Goal: Task Accomplishment & Management: Complete application form

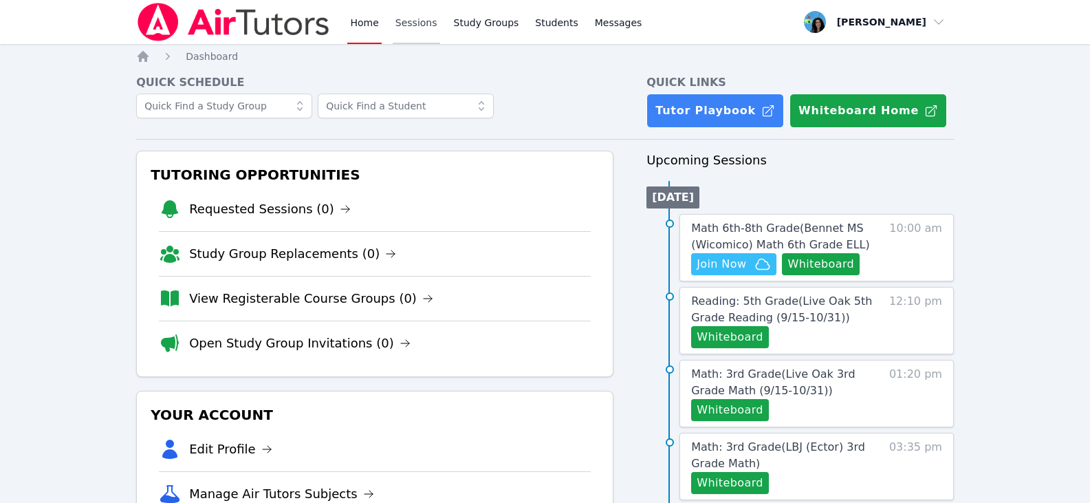
drag, startPoint x: 398, startPoint y: 17, endPoint x: 429, endPoint y: 34, distance: 35.4
click at [398, 17] on link "Sessions" at bounding box center [416, 22] width 47 height 44
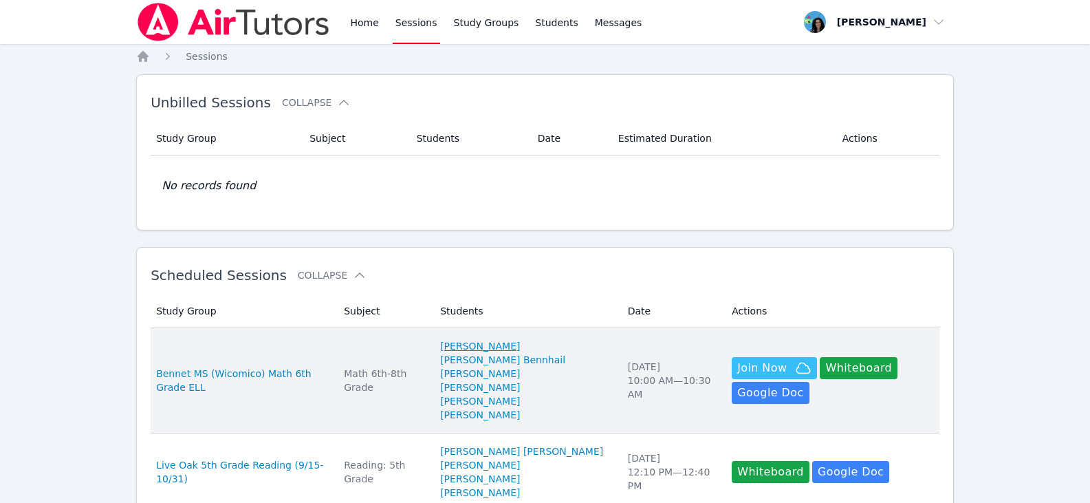
click at [491, 219] on div "Study Group Subject Students Date Estimated Duration Actions No records found" at bounding box center [545, 168] width 789 height 105
click at [490, 389] on link "[PERSON_NAME]" at bounding box center [480, 387] width 80 height 14
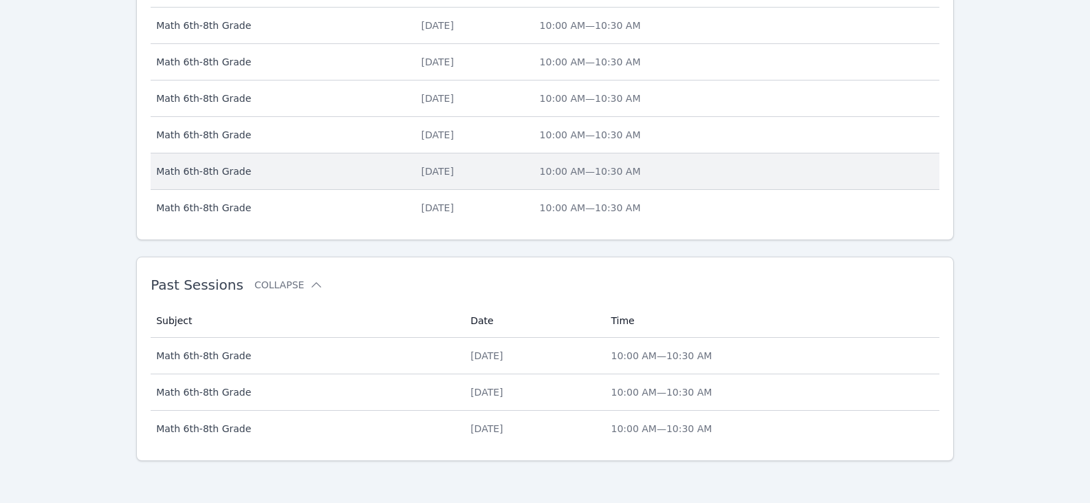
scroll to position [636, 0]
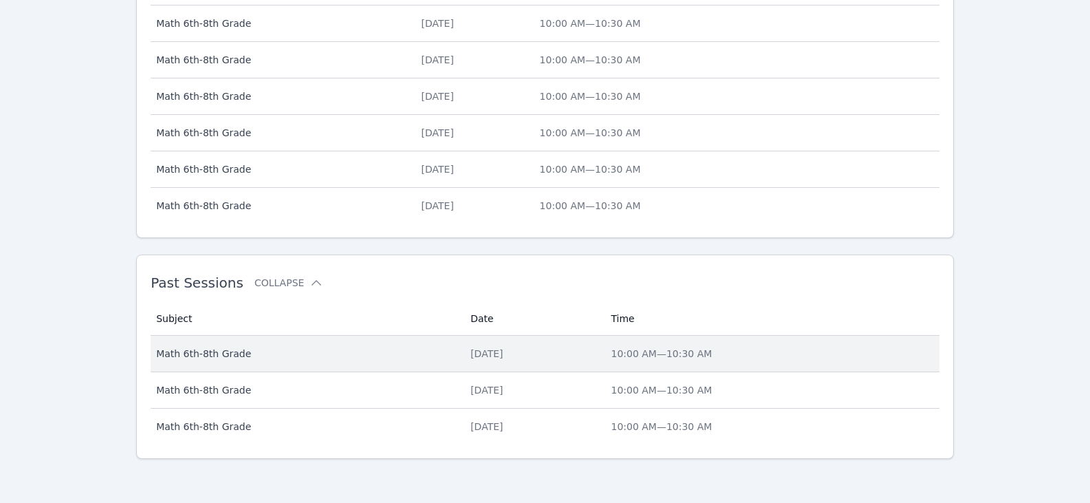
click at [501, 352] on div "[DATE]" at bounding box center [532, 354] width 124 height 14
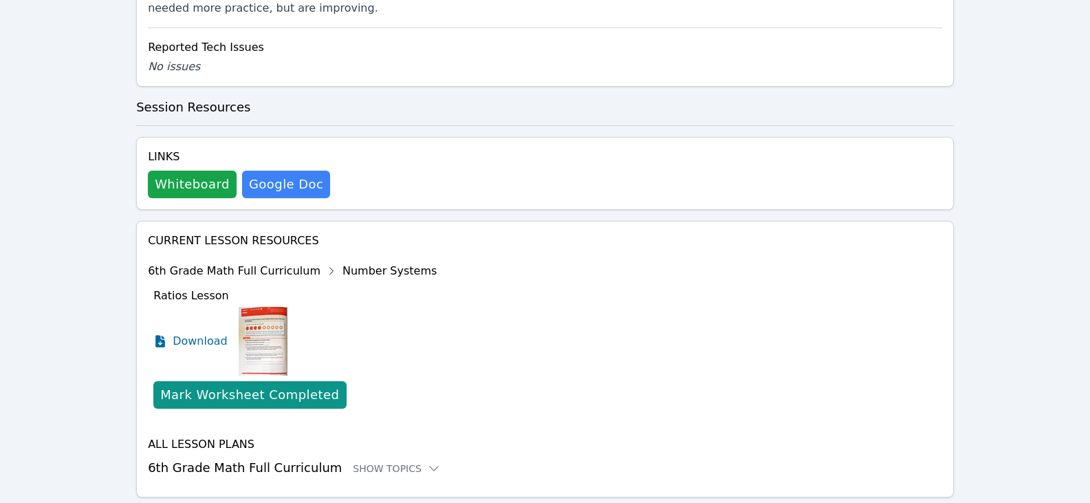
scroll to position [892, 0]
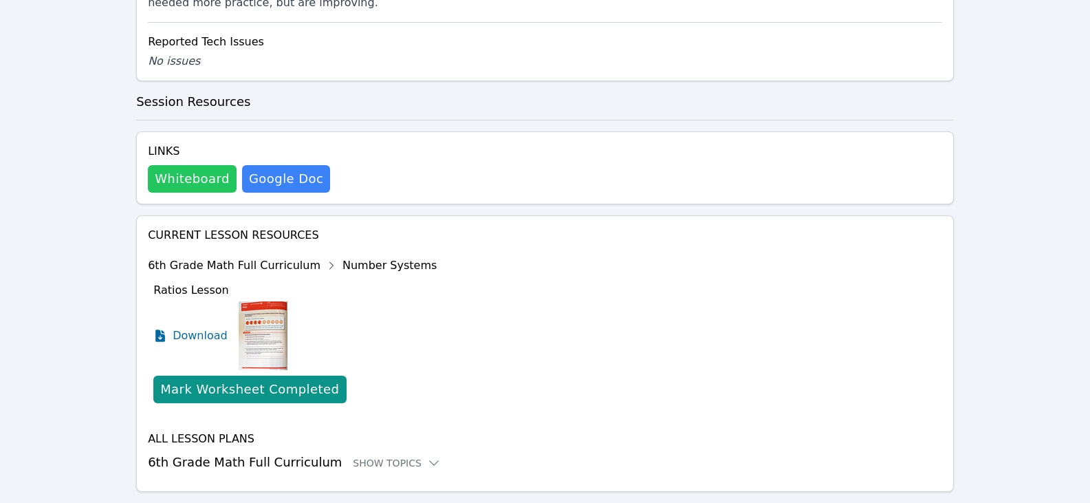
click at [204, 165] on button "Whiteboard" at bounding box center [192, 179] width 89 height 28
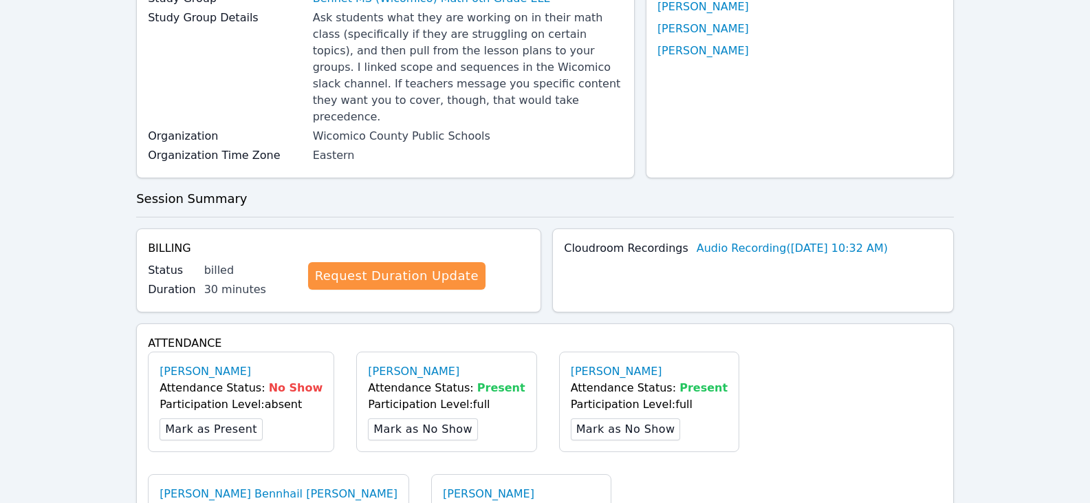
scroll to position [0, 0]
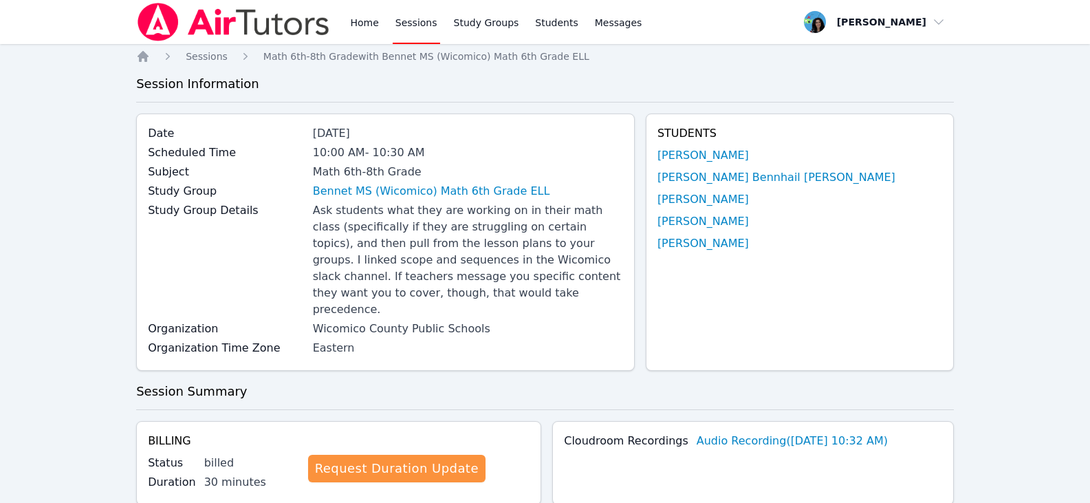
click at [411, 26] on link "Sessions" at bounding box center [416, 22] width 47 height 44
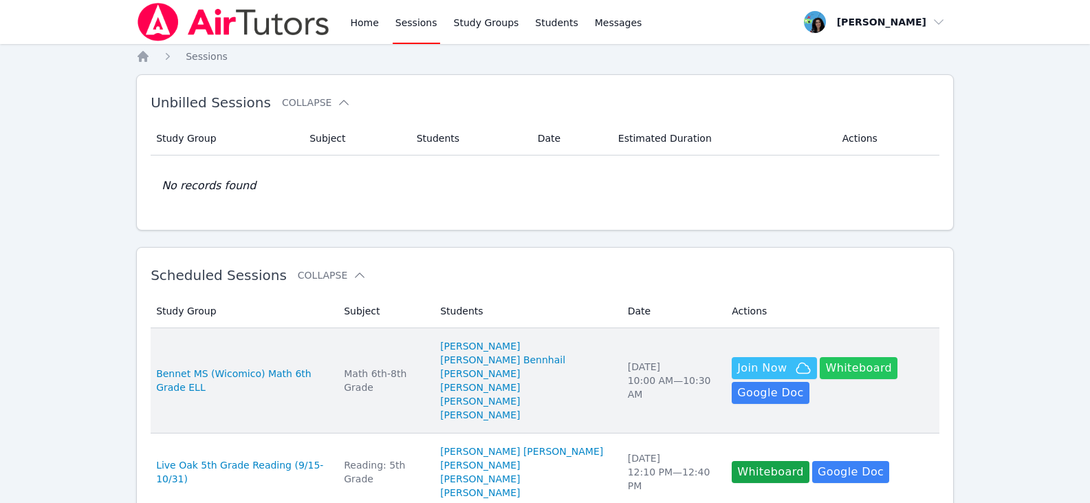
click at [844, 373] on button "Whiteboard" at bounding box center [859, 368] width 78 height 22
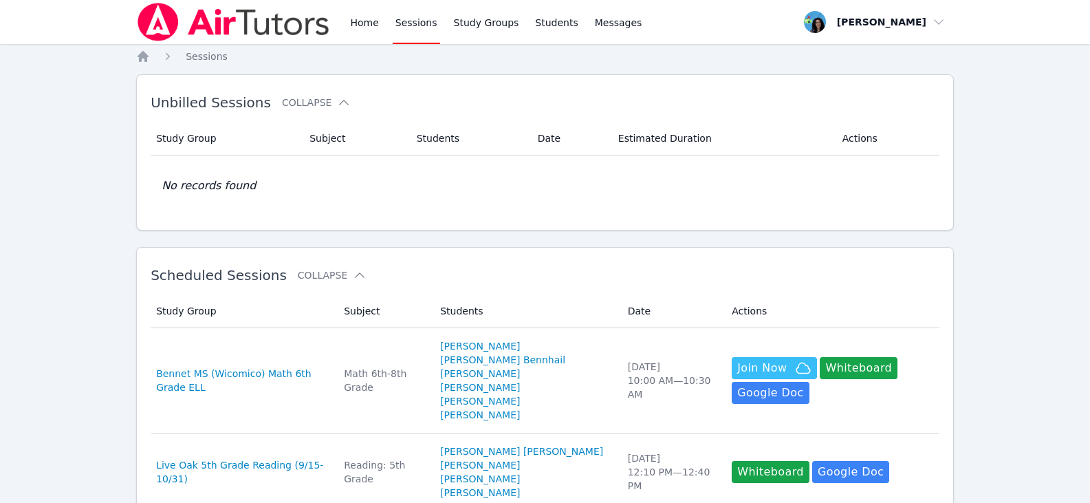
click at [424, 341] on td "Subject Math 6th-8th Grade" at bounding box center [384, 380] width 96 height 105
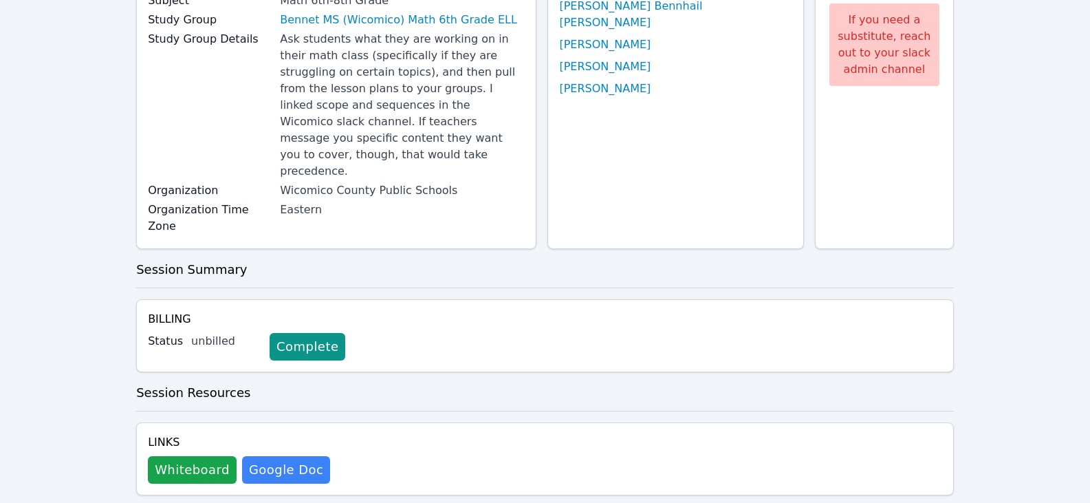
scroll to position [275, 0]
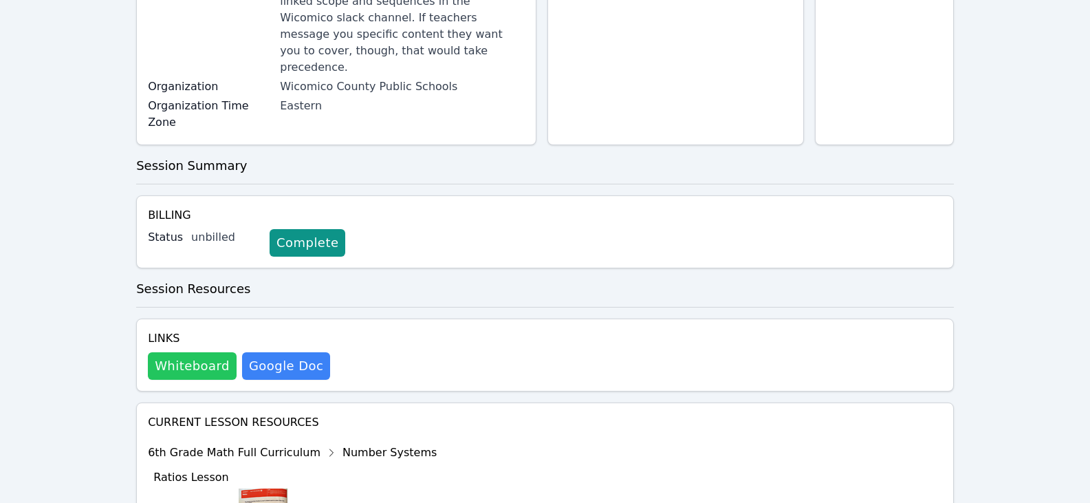
click at [191, 352] on button "Whiteboard" at bounding box center [192, 366] width 89 height 28
click at [600, 318] on div "Links Whiteboard Hidden Google Doc" at bounding box center [545, 354] width 818 height 73
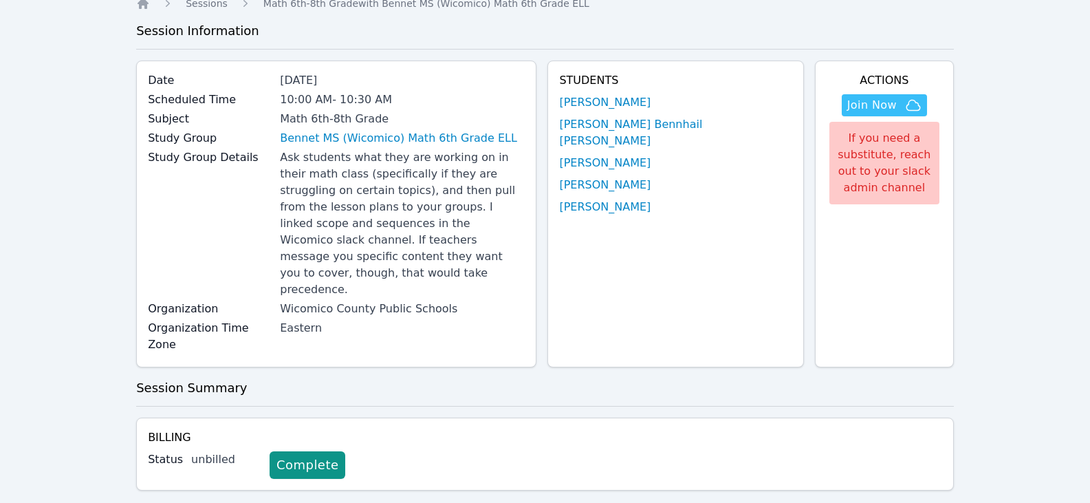
scroll to position [0, 0]
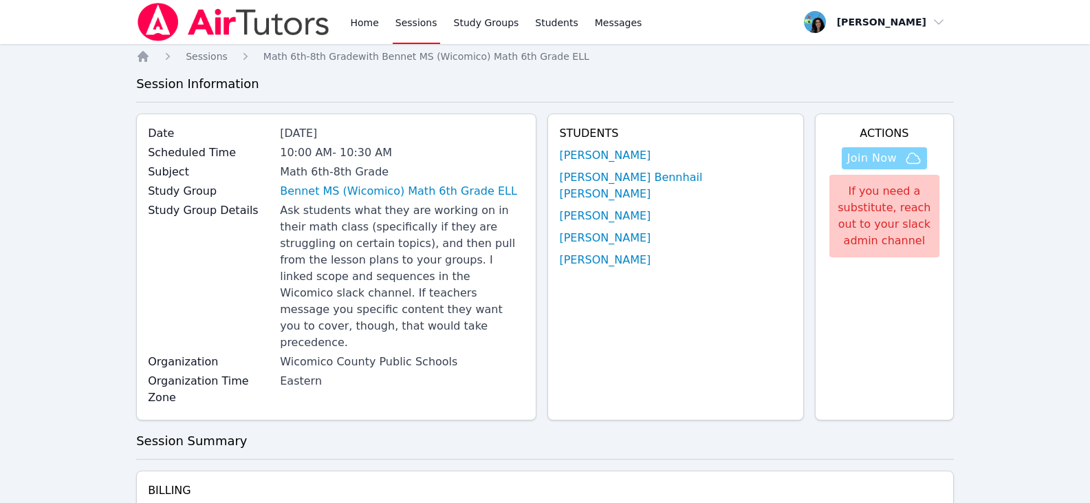
click at [849, 162] on span "Join Now" at bounding box center [872, 158] width 50 height 17
click at [876, 161] on span "Join Now" at bounding box center [872, 158] width 50 height 17
click at [365, 27] on link "Home" at bounding box center [364, 22] width 34 height 44
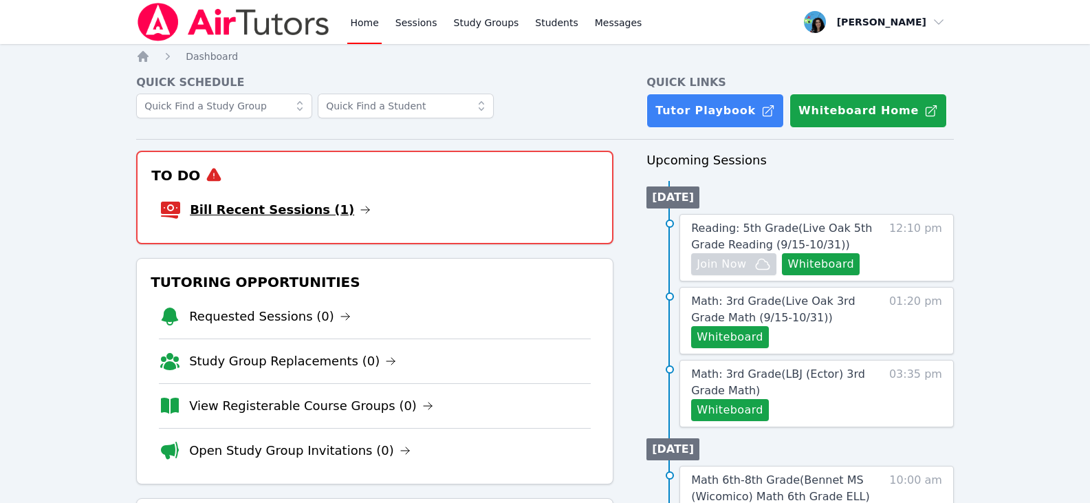
click at [360, 211] on icon at bounding box center [365, 209] width 11 height 11
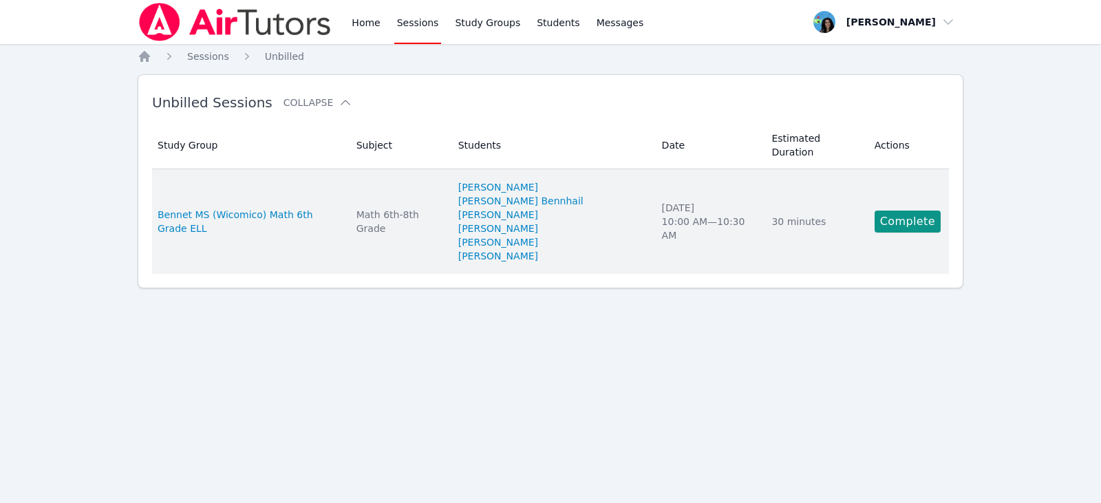
click at [866, 202] on td "Actions Complete" at bounding box center [907, 221] width 83 height 105
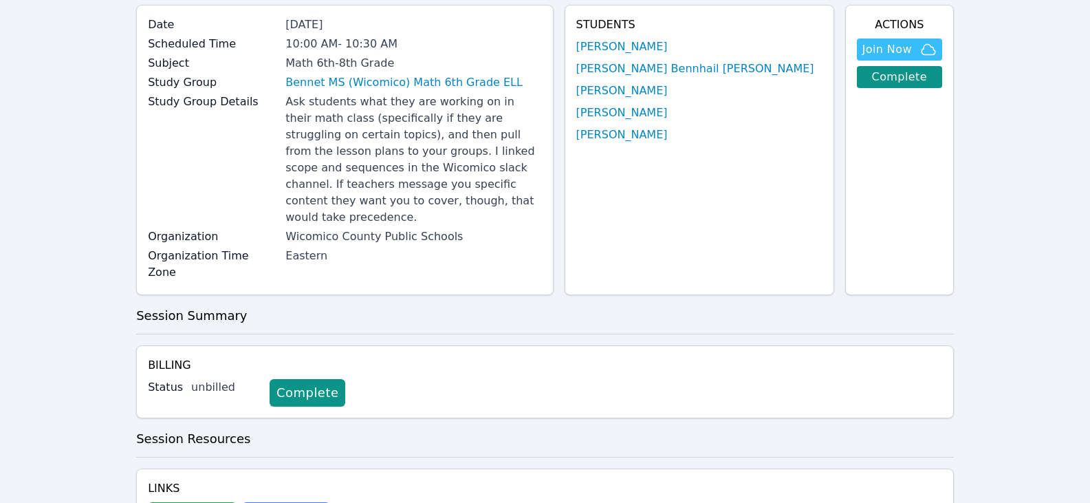
scroll to position [17, 0]
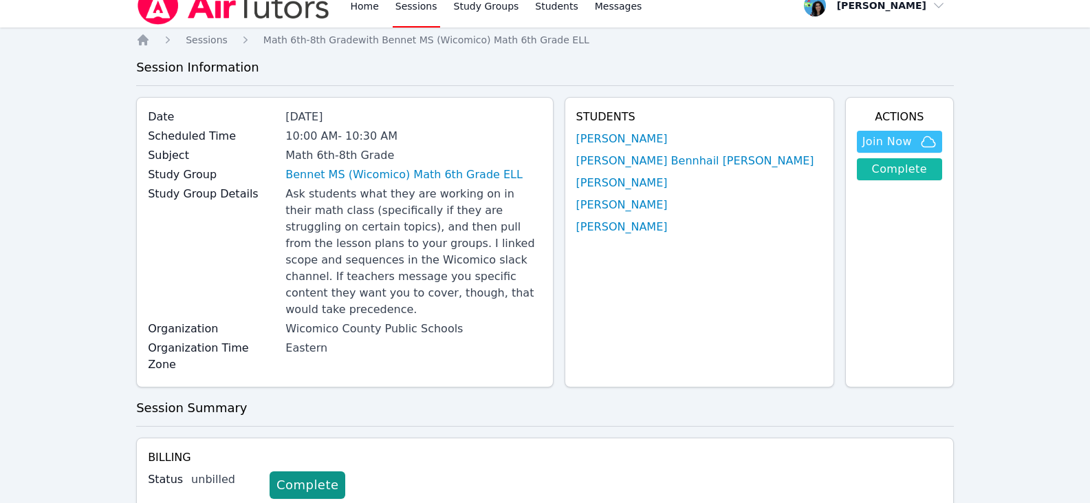
click at [884, 173] on link "Complete" at bounding box center [899, 169] width 85 height 22
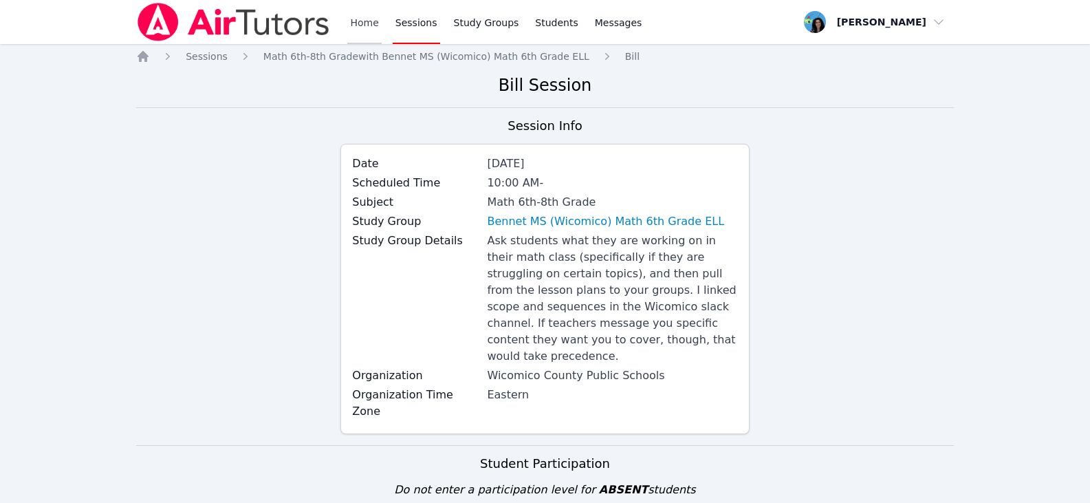
click at [365, 20] on link "Home" at bounding box center [364, 22] width 34 height 44
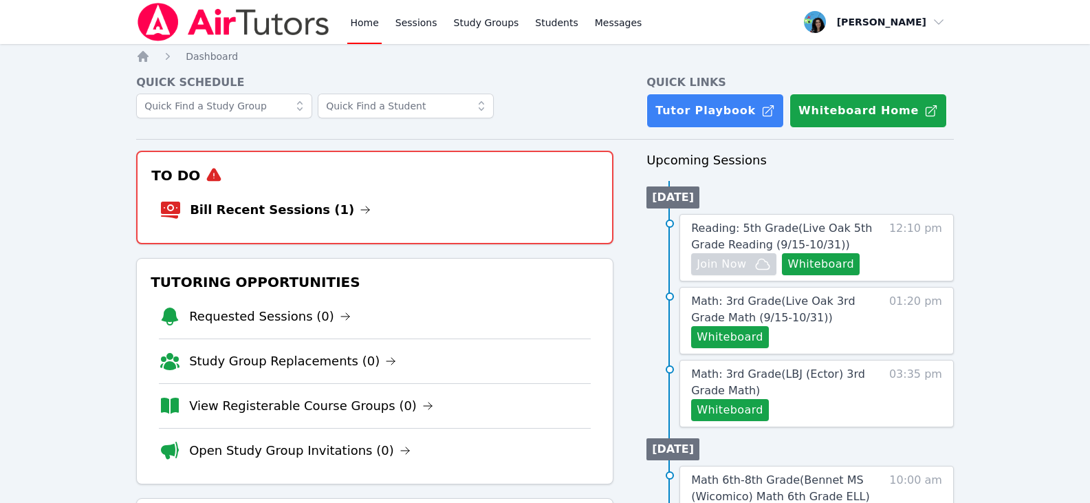
click at [365, 20] on link "Home" at bounding box center [364, 22] width 34 height 44
click at [360, 205] on icon at bounding box center [365, 209] width 11 height 11
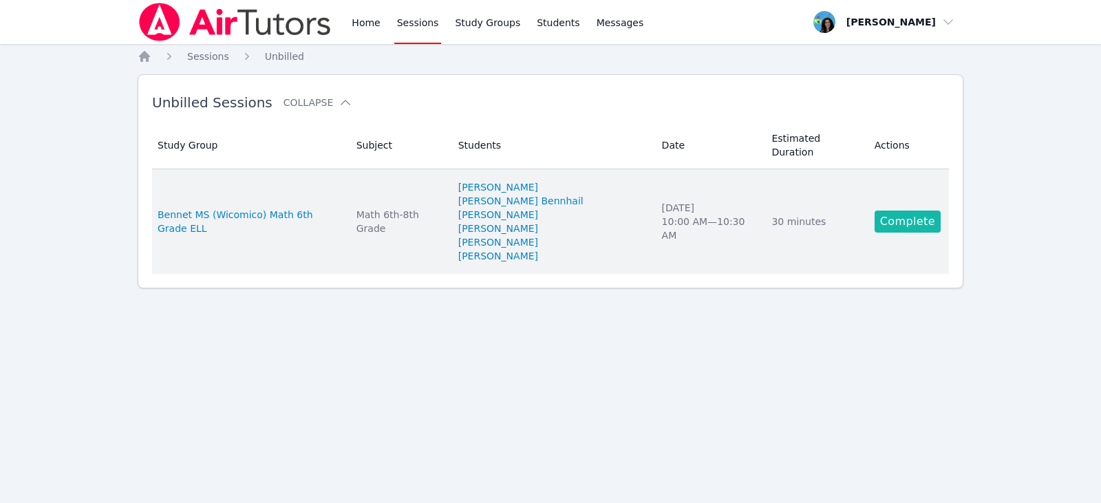
click at [887, 210] on link "Complete" at bounding box center [907, 221] width 66 height 22
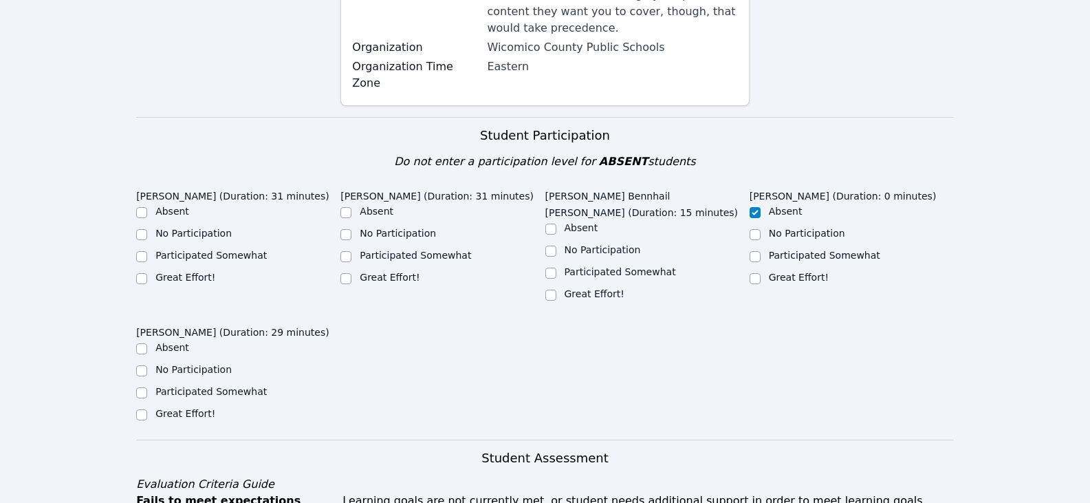
scroll to position [413, 0]
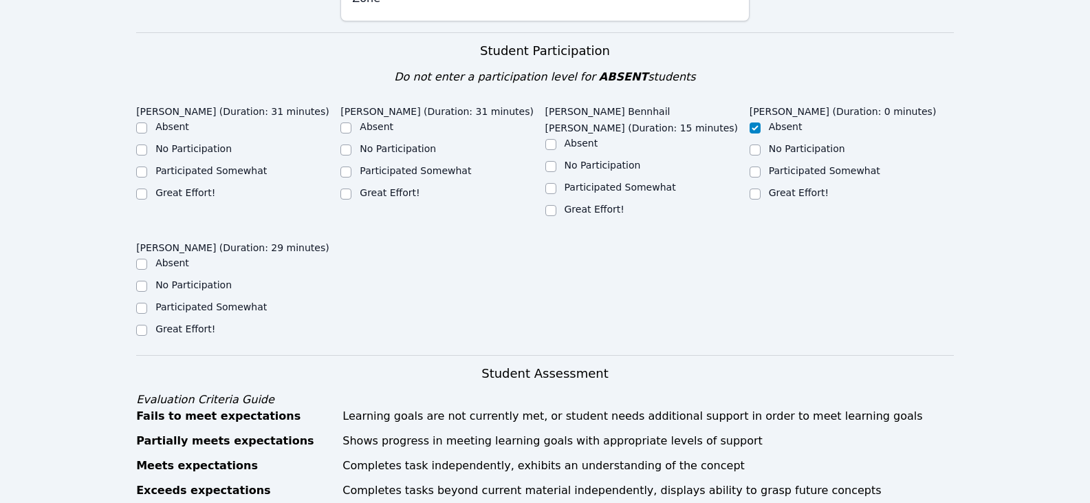
click at [191, 187] on label "Great Effort!" at bounding box center [185, 192] width 60 height 11
click at [147, 188] on input "Great Effort!" at bounding box center [141, 193] width 11 height 11
checkbox input "true"
click at [345, 188] on input "Great Effort!" at bounding box center [345, 193] width 11 height 11
checkbox input "true"
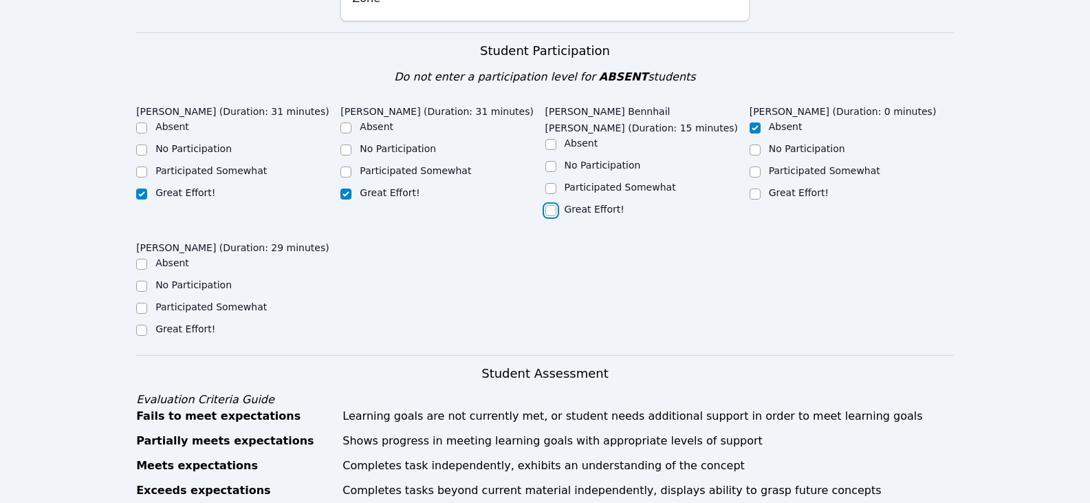
click at [548, 205] on input "Great Effort!" at bounding box center [550, 210] width 11 height 11
checkbox input "true"
click at [184, 323] on label "Great Effort!" at bounding box center [185, 328] width 60 height 11
click at [147, 325] on input "Great Effort!" at bounding box center [141, 330] width 11 height 11
checkbox input "true"
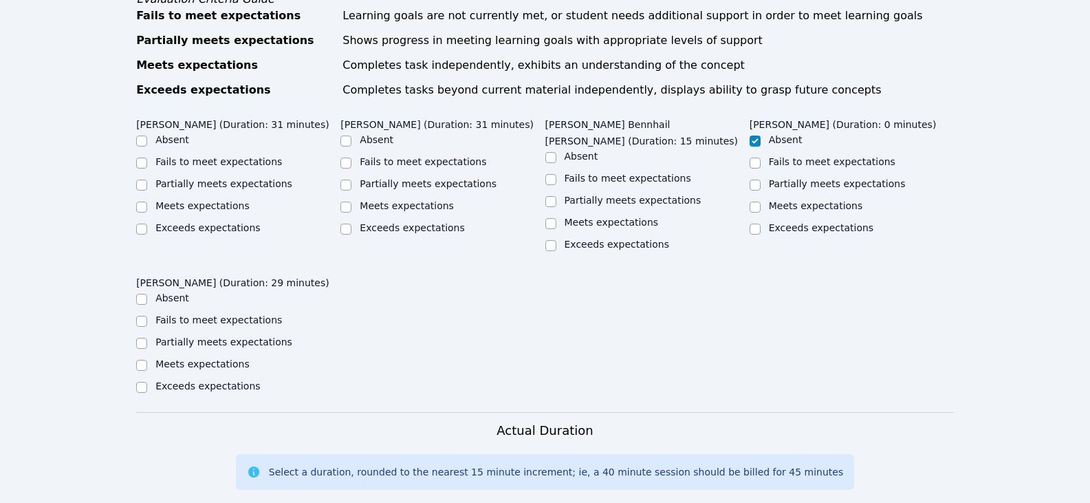
scroll to position [825, 0]
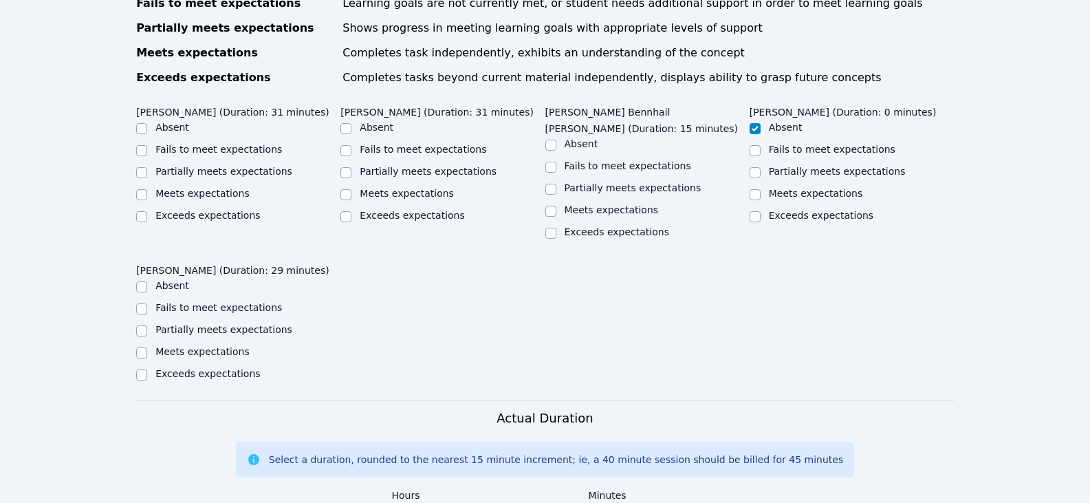
click at [241, 166] on label "Partially meets expectations" at bounding box center [223, 171] width 137 height 11
click at [129, 140] on div "Home Sessions Study Groups Students Messages Open user menu [PERSON_NAME] Open …" at bounding box center [545, 82] width 1090 height 1815
click at [140, 167] on input "Partially meets expectations" at bounding box center [141, 172] width 11 height 11
checkbox input "true"
click at [349, 167] on input "Partially meets expectations" at bounding box center [345, 172] width 11 height 11
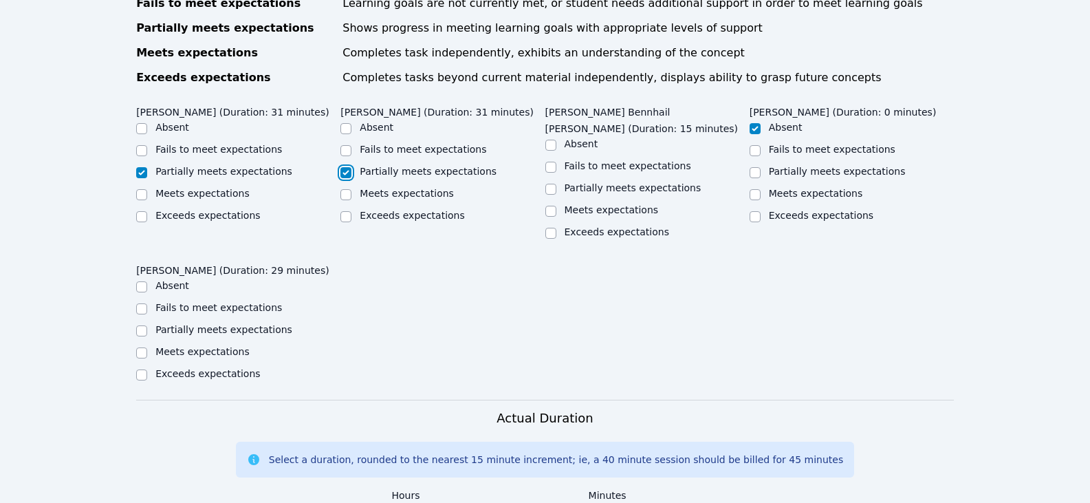
checkbox input "true"
click at [554, 184] on input "Partially meets expectations" at bounding box center [550, 189] width 11 height 11
checkbox input "true"
click at [754, 167] on input "Partially meets expectations" at bounding box center [755, 172] width 11 height 11
checkbox input "true"
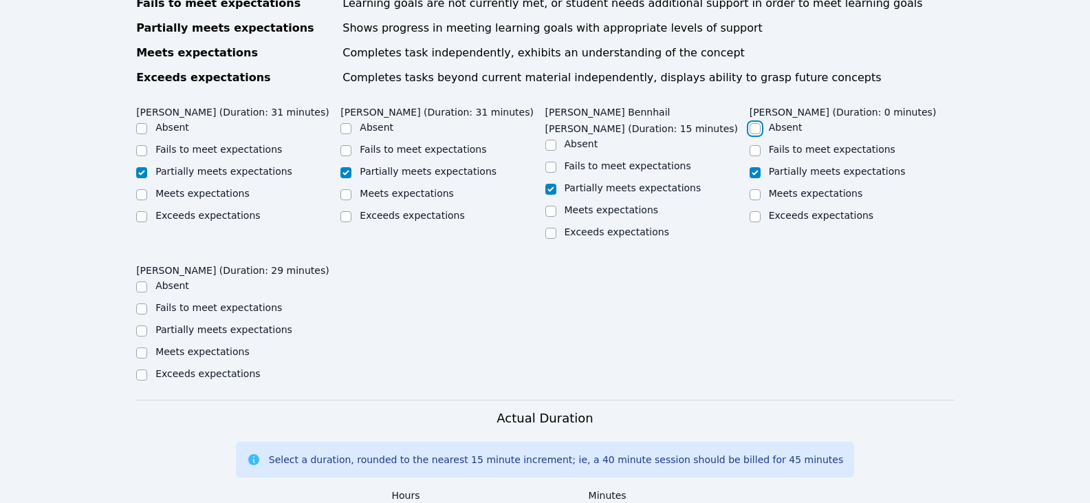
click at [751, 123] on input "Absent" at bounding box center [755, 128] width 11 height 11
checkbox input "true"
checkbox input "false"
click at [147, 323] on div at bounding box center [141, 331] width 11 height 17
click at [142, 325] on input "Partially meets expectations" at bounding box center [141, 330] width 11 height 11
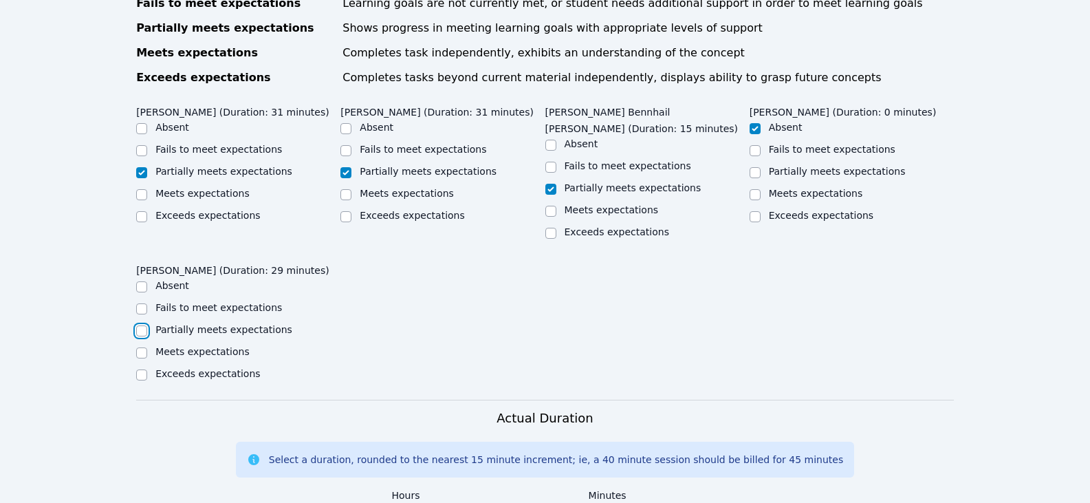
checkbox input "true"
click at [559, 288] on div "[PERSON_NAME] (Duration: 31 minutes) Absent Fails to meet expectations Partiall…" at bounding box center [545, 250] width 818 height 300
click at [568, 287] on div "[PERSON_NAME] (Duration: 31 minutes) Absent Fails to meet expectations Partiall…" at bounding box center [545, 250] width 818 height 300
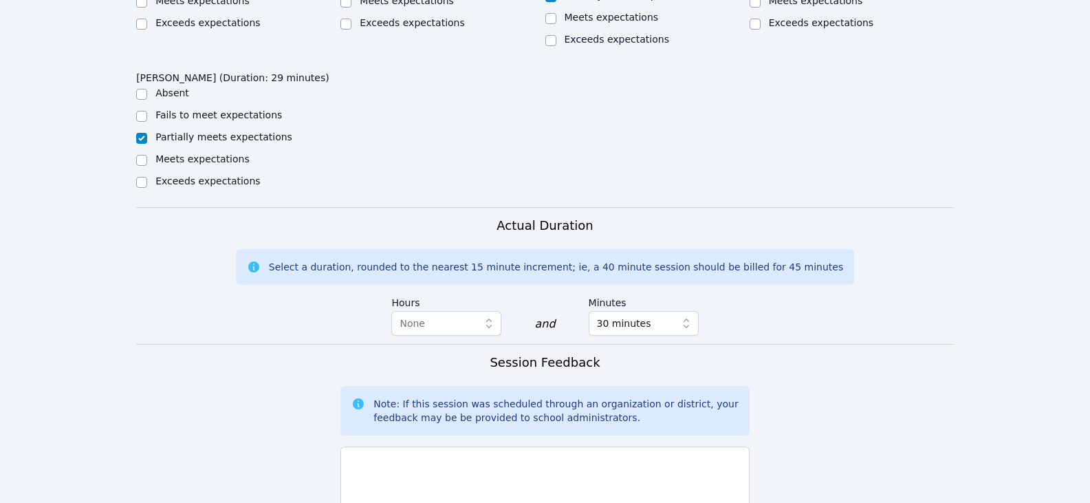
scroll to position [1101, 0]
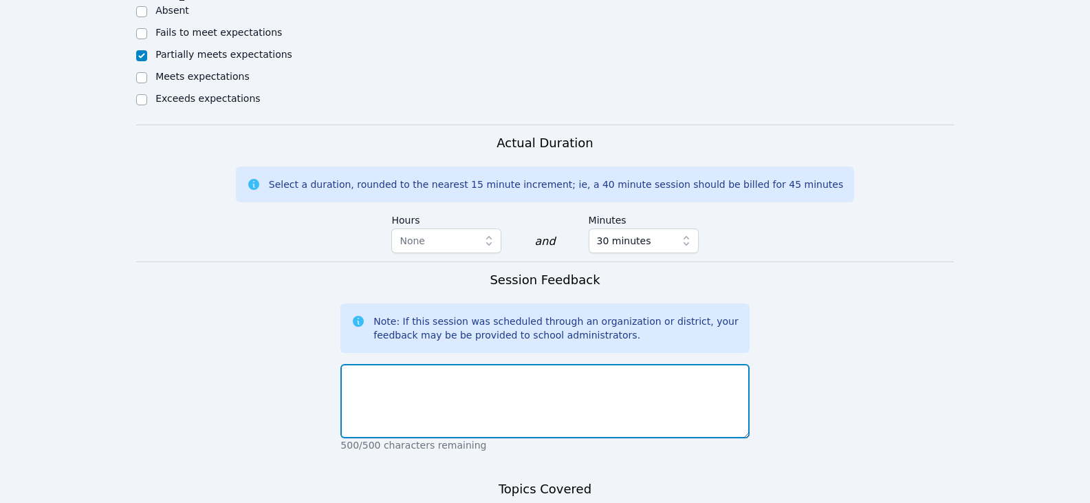
click at [528, 364] on textarea at bounding box center [544, 401] width 409 height 74
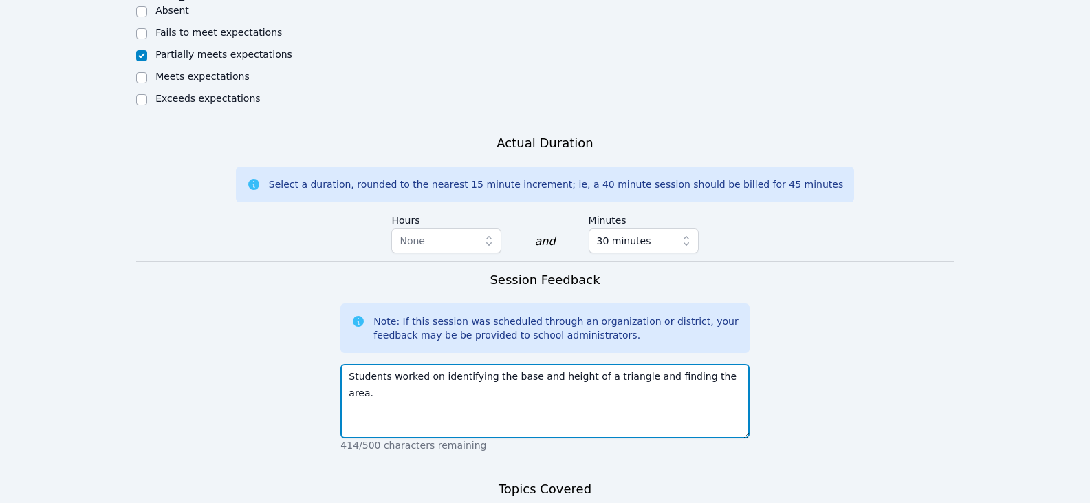
click at [724, 364] on textarea "Students worked on identifying the base and height of a triangle and finding th…" at bounding box center [544, 401] width 409 height 74
click at [729, 364] on textarea "Students worked on identifying the base and height of a triangle and finding th…" at bounding box center [544, 401] width 409 height 74
click at [572, 384] on textarea "Students worked on identifying the base and height of a triangle and finding th…" at bounding box center [544, 401] width 409 height 74
click at [735, 364] on textarea "Students worked on identifying the base and height of a triangle and finding th…" at bounding box center [544, 401] width 409 height 74
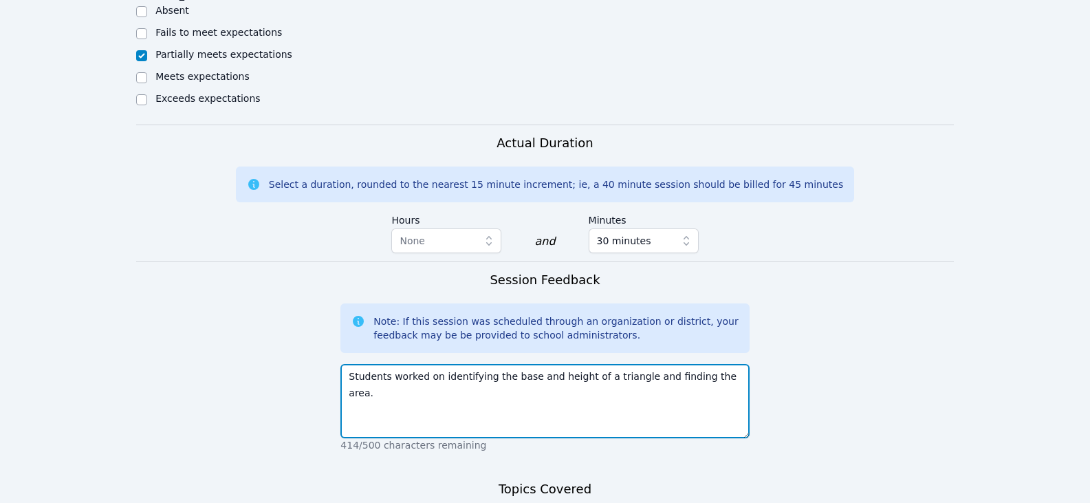
click at [452, 370] on textarea "Students worked on identifying the base and height of a triangle and finding th…" at bounding box center [544, 401] width 409 height 74
click at [742, 364] on textarea "Students worked on identifying the base and height of a triangle and finding th…" at bounding box center [544, 401] width 409 height 74
click at [516, 367] on textarea "Students worked on identifying the base and height of a triangle and finding th…" at bounding box center [544, 401] width 409 height 74
click at [603, 364] on textarea "Students worked on identifying the base and height of a triangle and finding th…" at bounding box center [544, 401] width 409 height 74
click at [623, 364] on textarea "Students worked on identifying the base and height of a triangle and finding th…" at bounding box center [544, 401] width 409 height 74
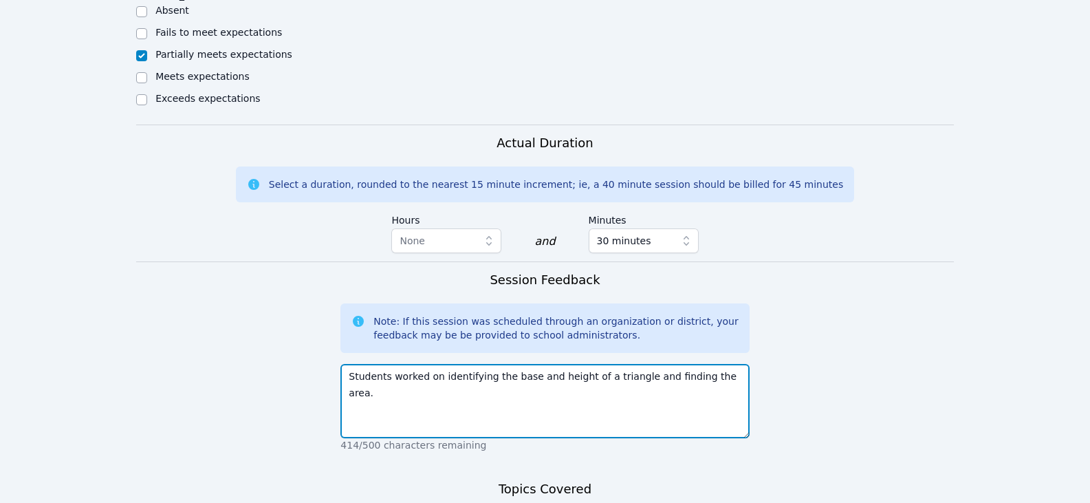
click at [680, 364] on textarea "Students worked on identifying the base and height of a triangle and finding th…" at bounding box center [544, 401] width 409 height 74
click at [711, 364] on textarea "Students worked on identifying the base and height of a triangle and finding th…" at bounding box center [544, 401] width 409 height 74
click at [718, 364] on textarea "Students worked on identifying the base and height of a triangle and finding th…" at bounding box center [544, 401] width 409 height 74
click at [737, 367] on textarea "Students worked on identifying the base and height of a triangle and finding th…" at bounding box center [544, 401] width 409 height 74
click at [422, 364] on textarea "Students worked on identifying the base and height of a triangle and finding th…" at bounding box center [544, 401] width 409 height 74
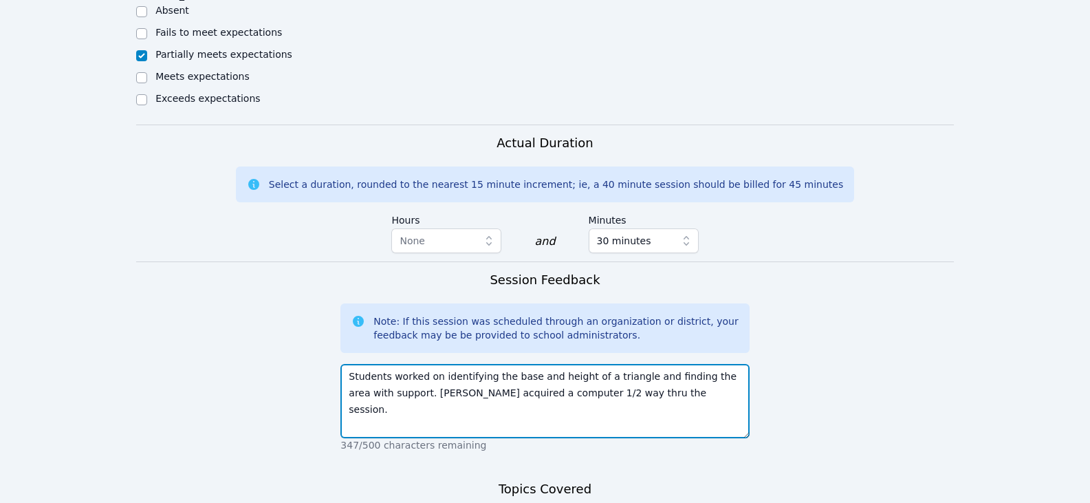
click at [635, 364] on textarea "Students worked on identifying the base and height of a triangle and finding th…" at bounding box center [544, 401] width 409 height 74
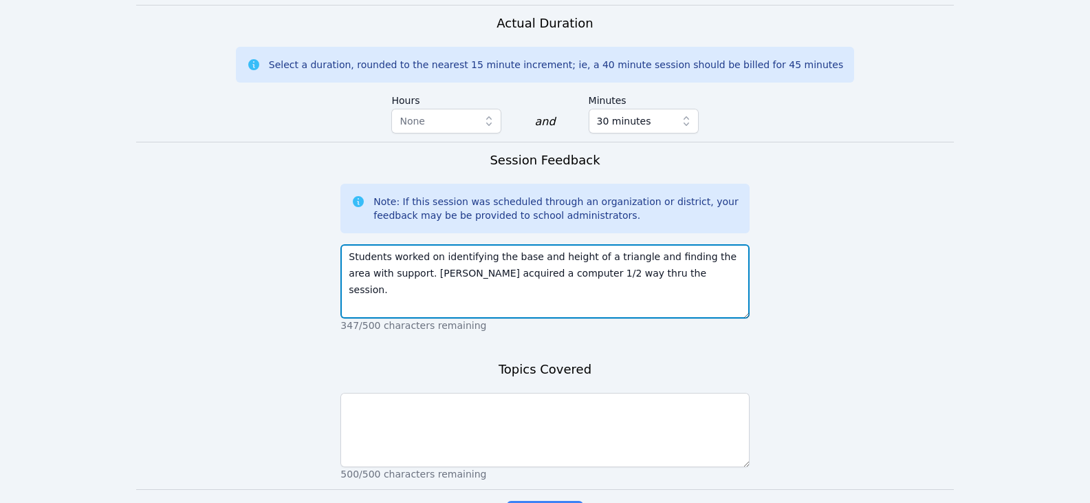
scroll to position [1238, 0]
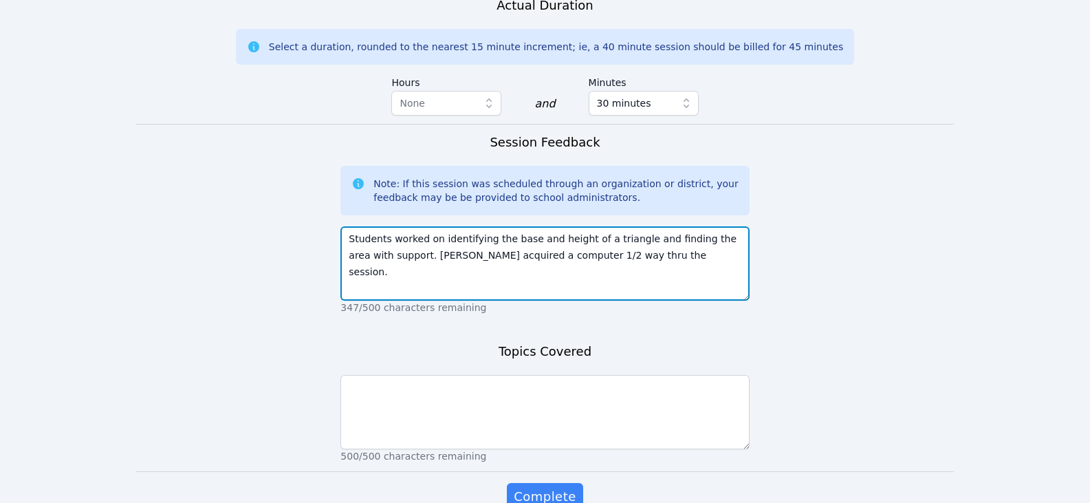
type textarea "Students worked on identifying the base and height of a triangle and finding th…"
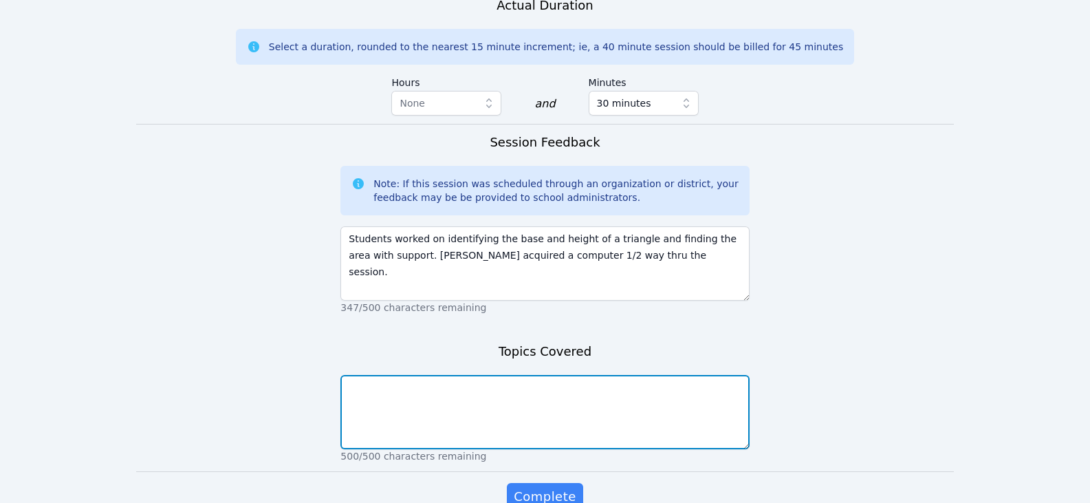
click at [597, 384] on textarea at bounding box center [544, 412] width 409 height 74
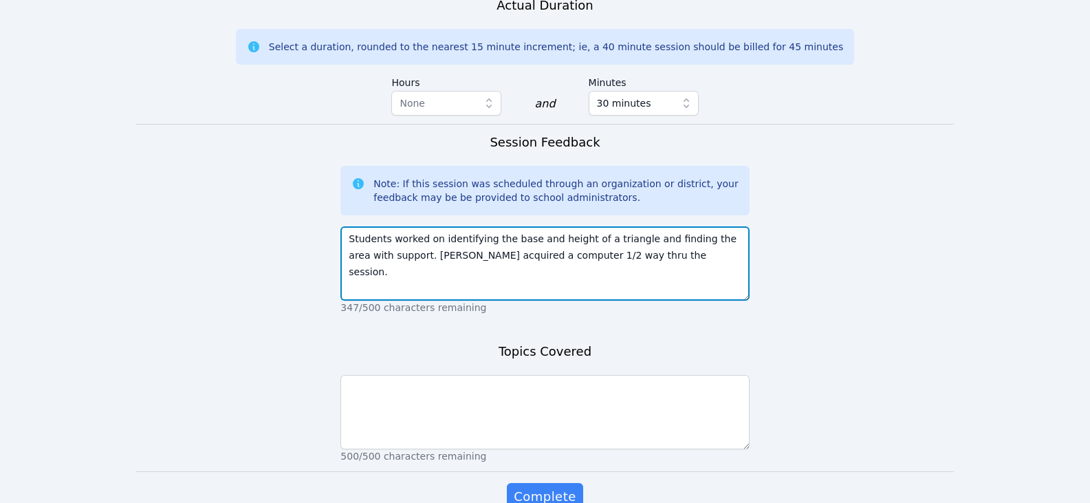
click at [640, 239] on textarea "Students worked on identifying the base and height of a triangle and finding th…" at bounding box center [544, 263] width 409 height 74
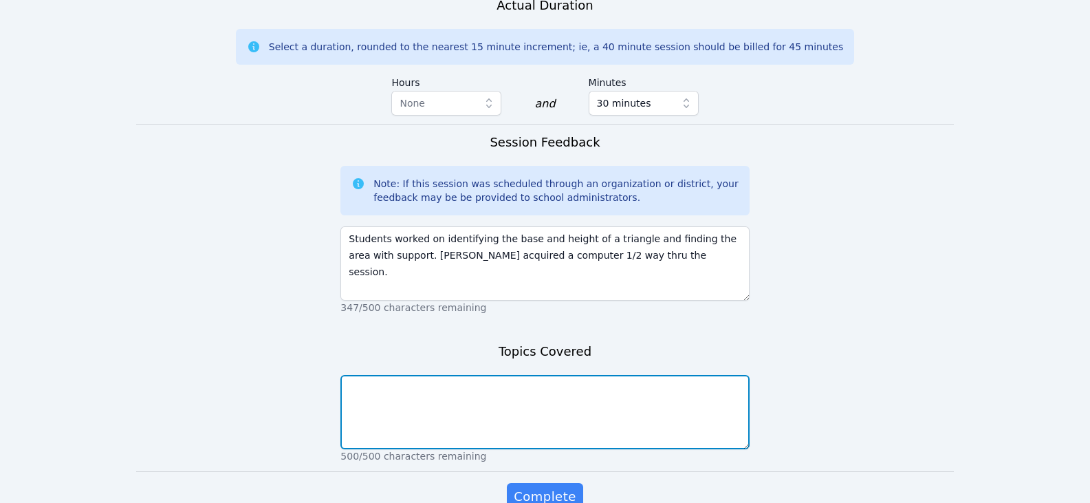
click at [521, 375] on textarea at bounding box center [544, 412] width 409 height 74
type textarea "area of triangles"
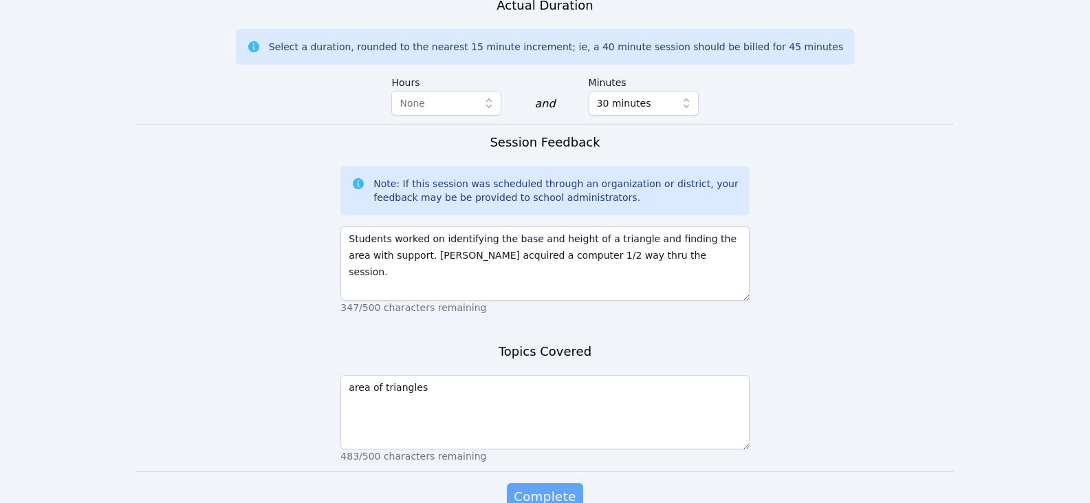
click at [534, 487] on span "Complete" at bounding box center [545, 496] width 62 height 19
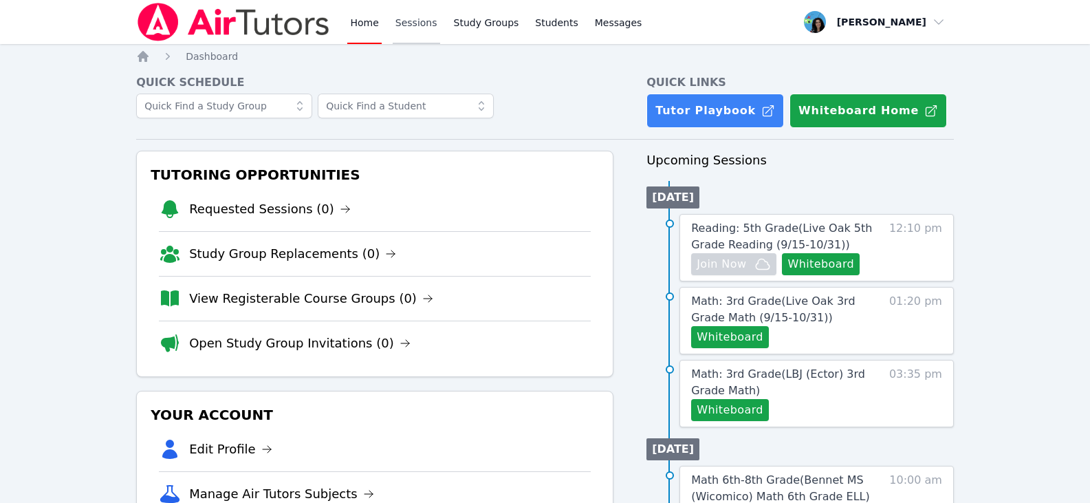
click at [416, 28] on link "Sessions" at bounding box center [416, 22] width 47 height 44
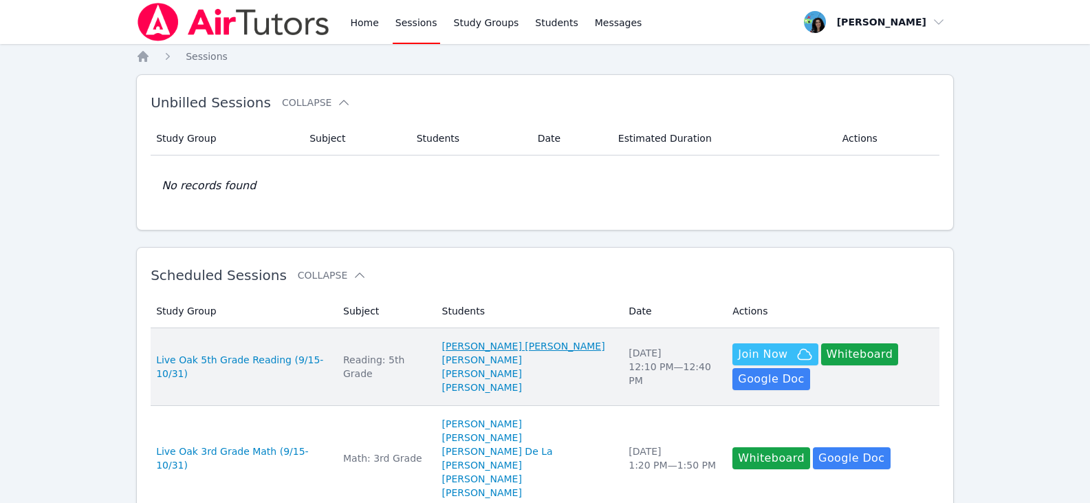
click at [524, 349] on link "[PERSON_NAME] [PERSON_NAME]" at bounding box center [523, 346] width 163 height 14
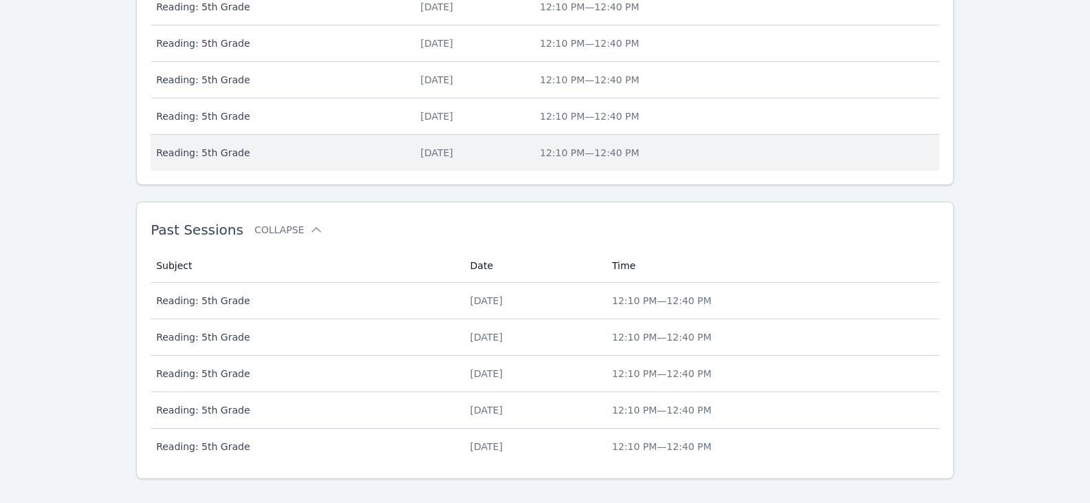
scroll to position [675, 0]
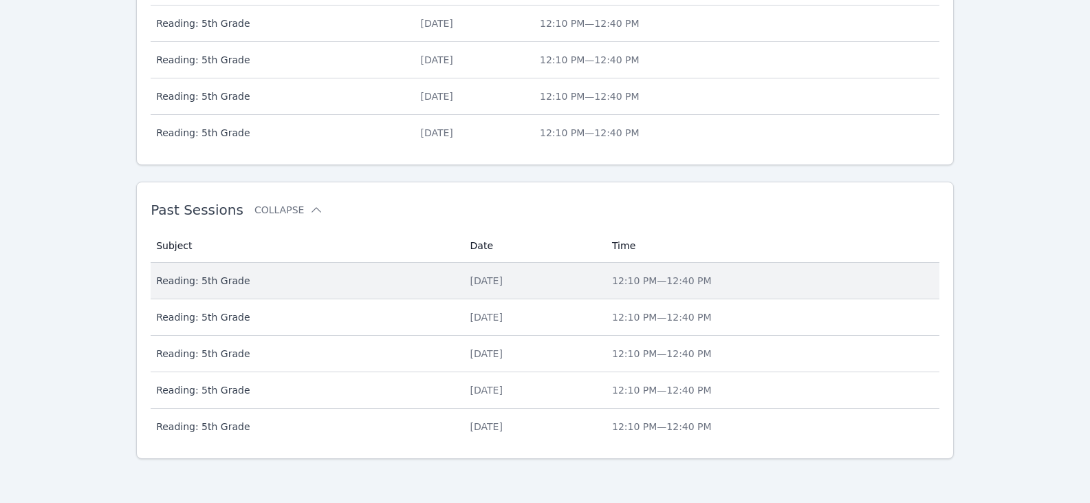
click at [426, 279] on span "Reading: 5th Grade" at bounding box center [304, 281] width 297 height 14
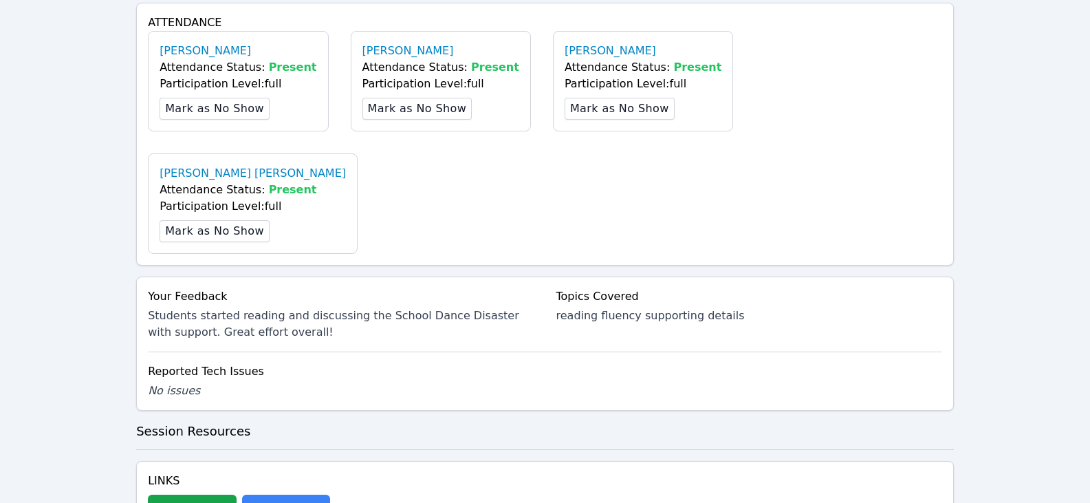
scroll to position [550, 0]
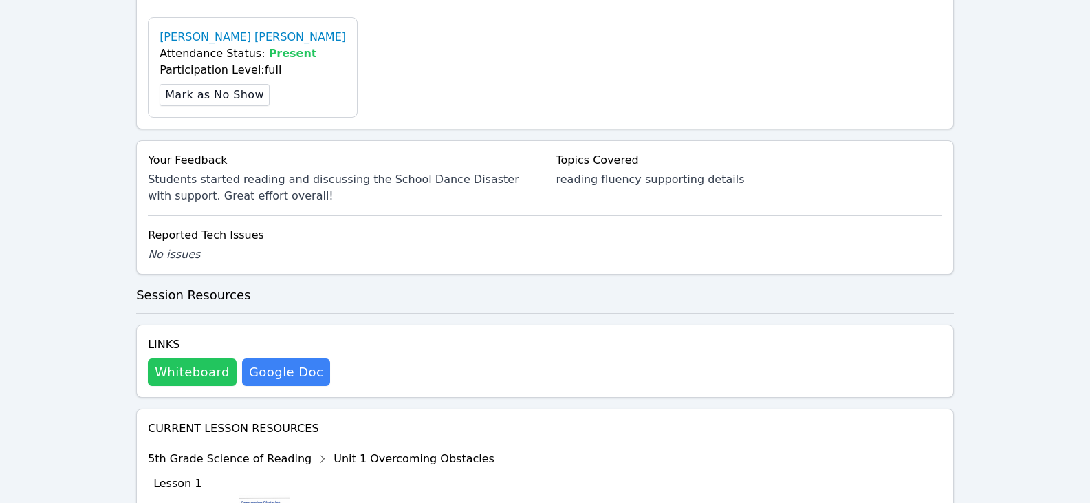
click at [169, 358] on button "Whiteboard" at bounding box center [192, 372] width 89 height 28
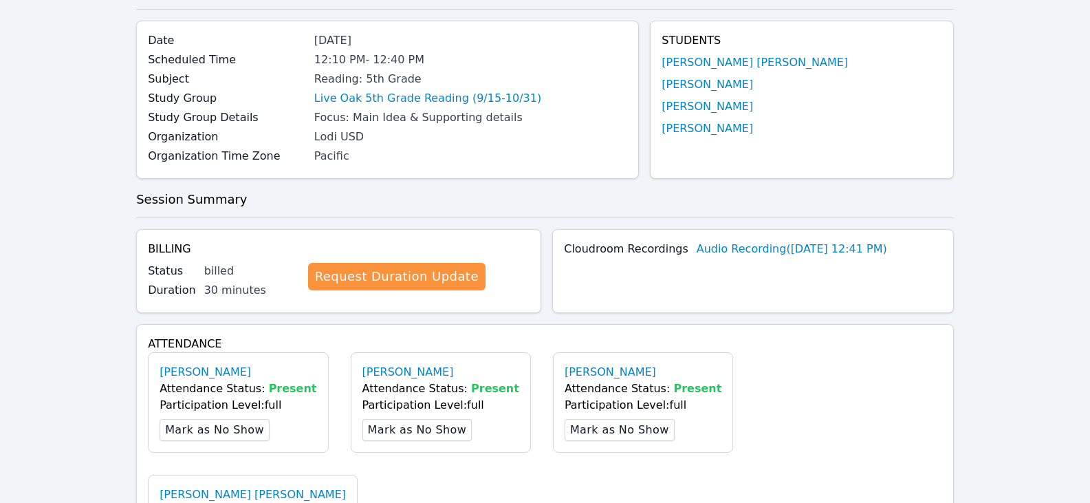
scroll to position [0, 0]
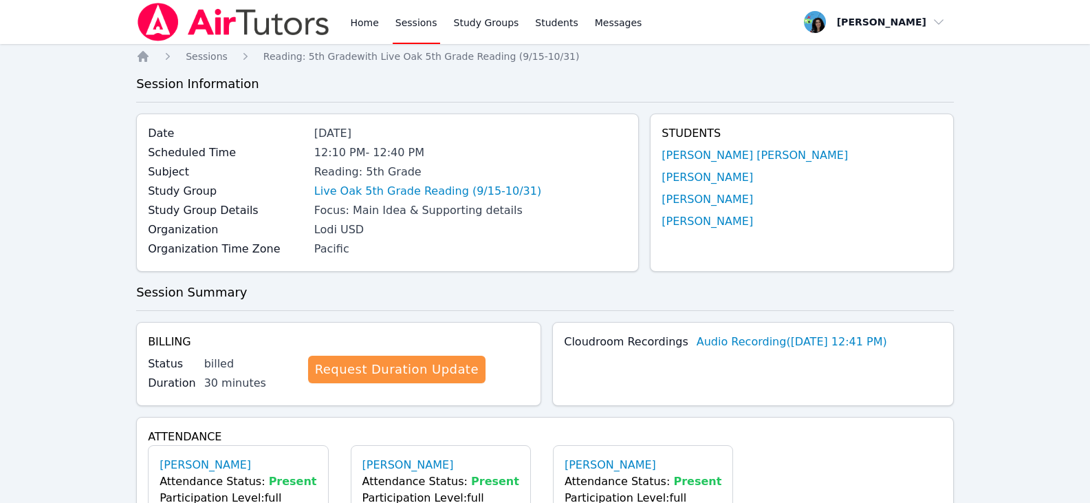
click at [398, 23] on link "Sessions" at bounding box center [416, 22] width 47 height 44
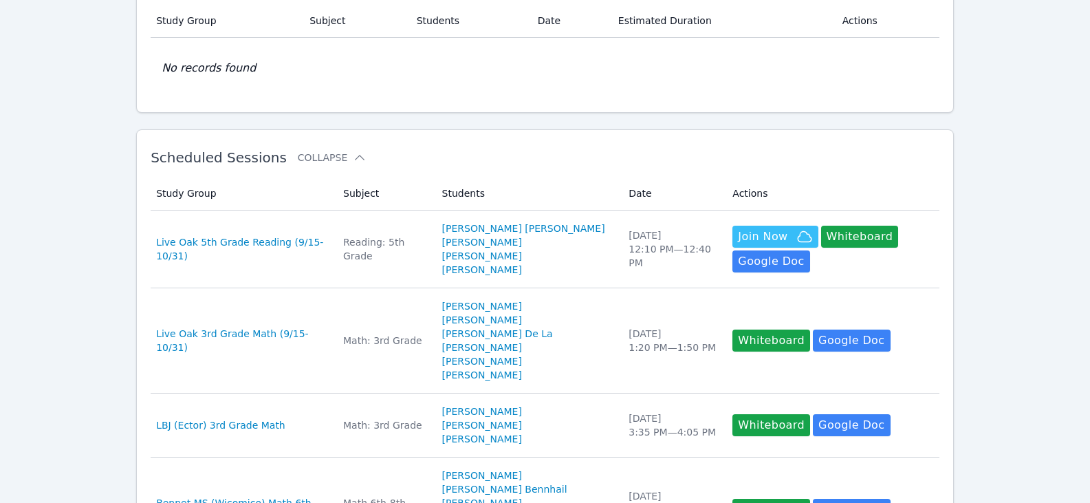
scroll to position [138, 0]
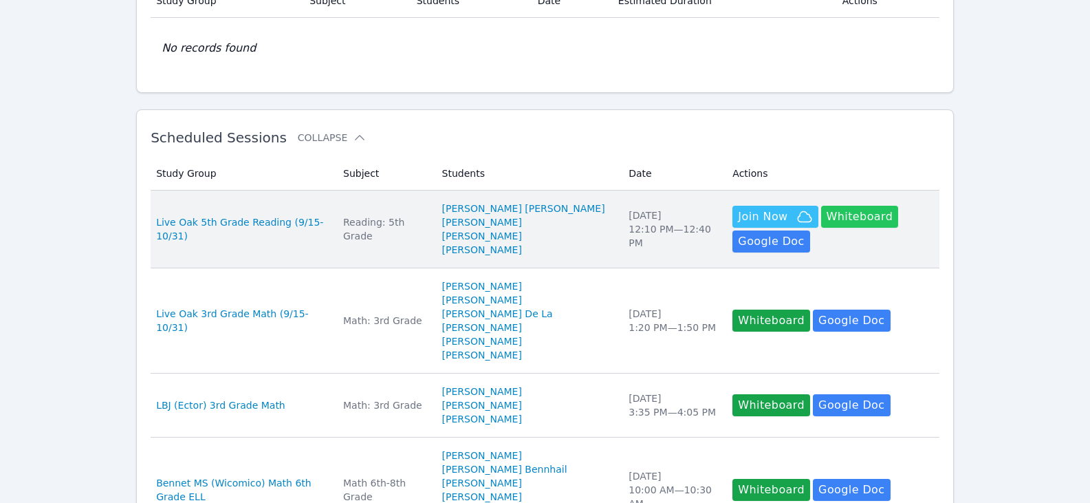
click at [831, 219] on button "Whiteboard" at bounding box center [860, 217] width 78 height 22
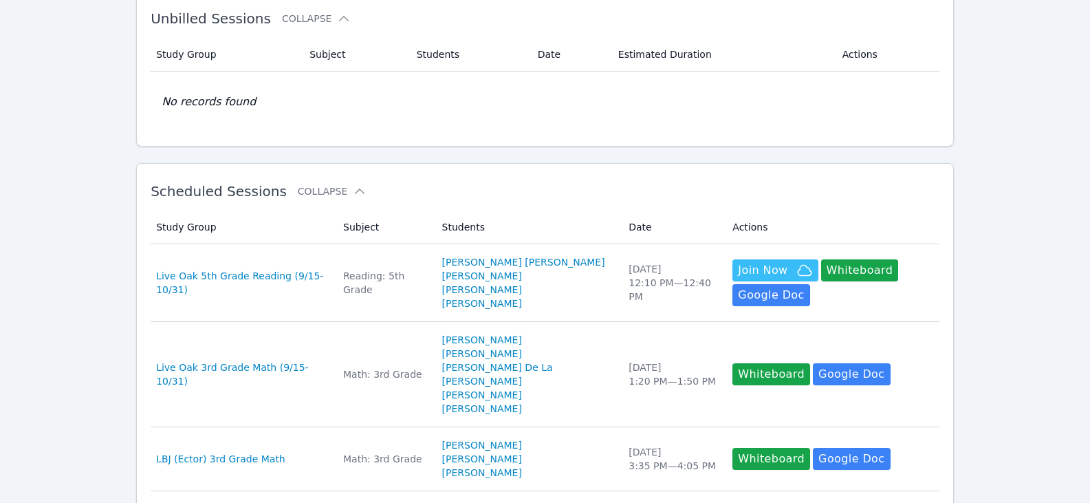
scroll to position [0, 0]
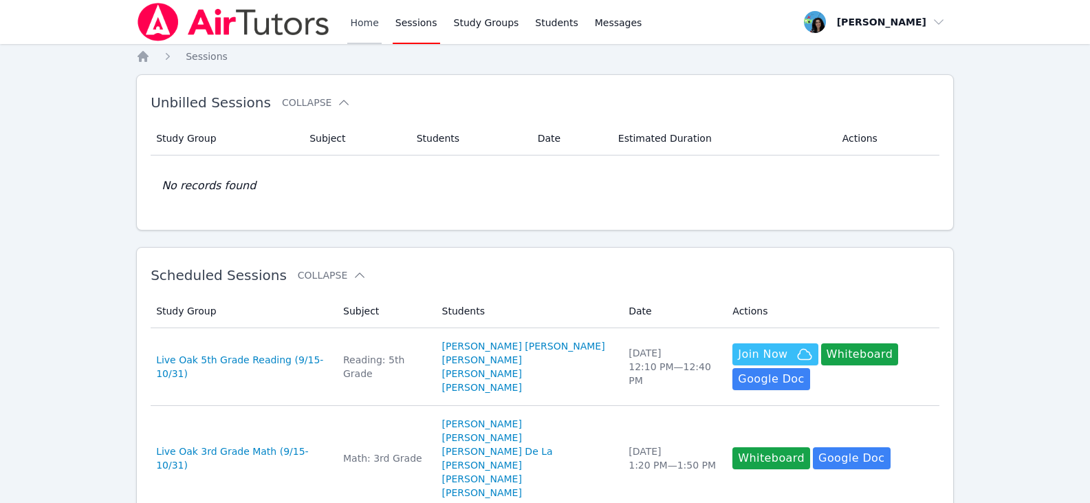
click at [379, 21] on link "Home" at bounding box center [364, 22] width 34 height 44
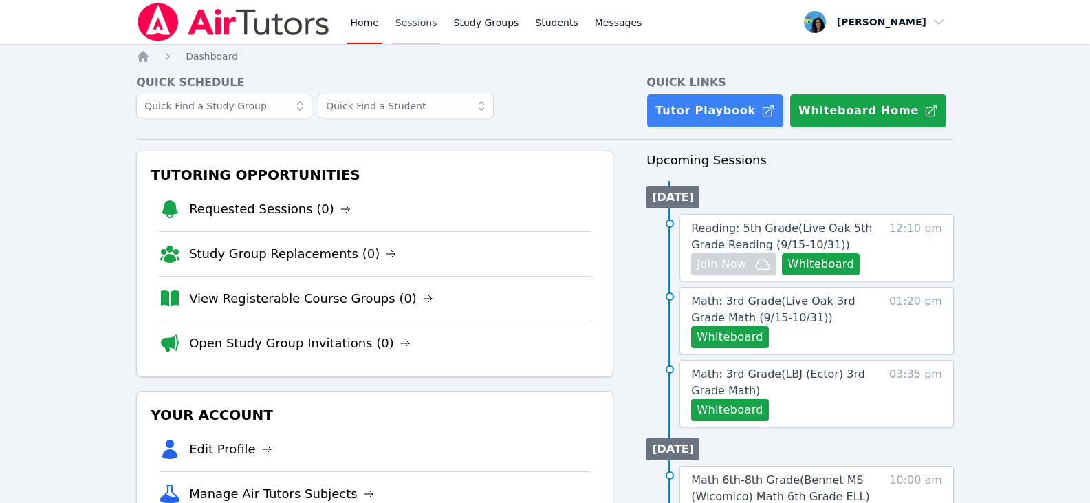
click at [404, 26] on link "Sessions" at bounding box center [416, 22] width 47 height 44
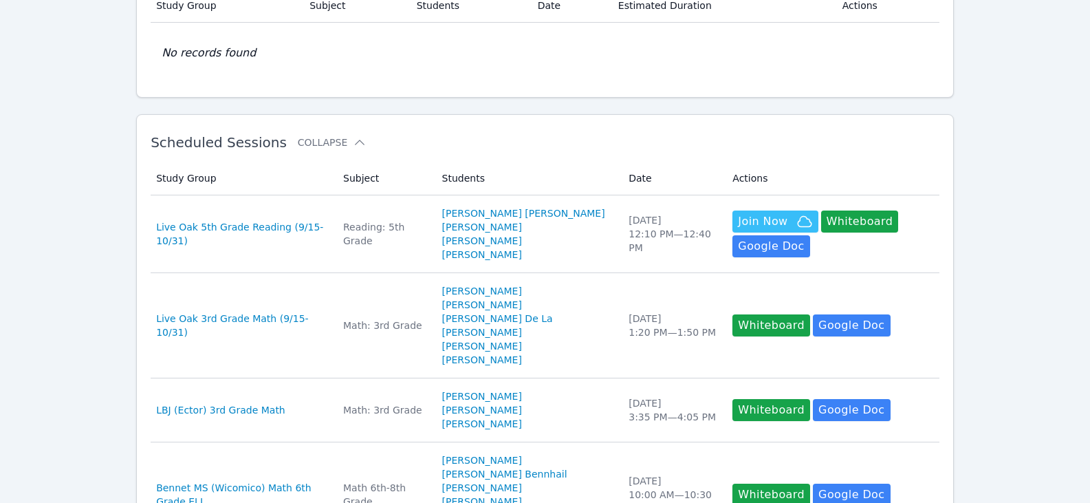
scroll to position [138, 0]
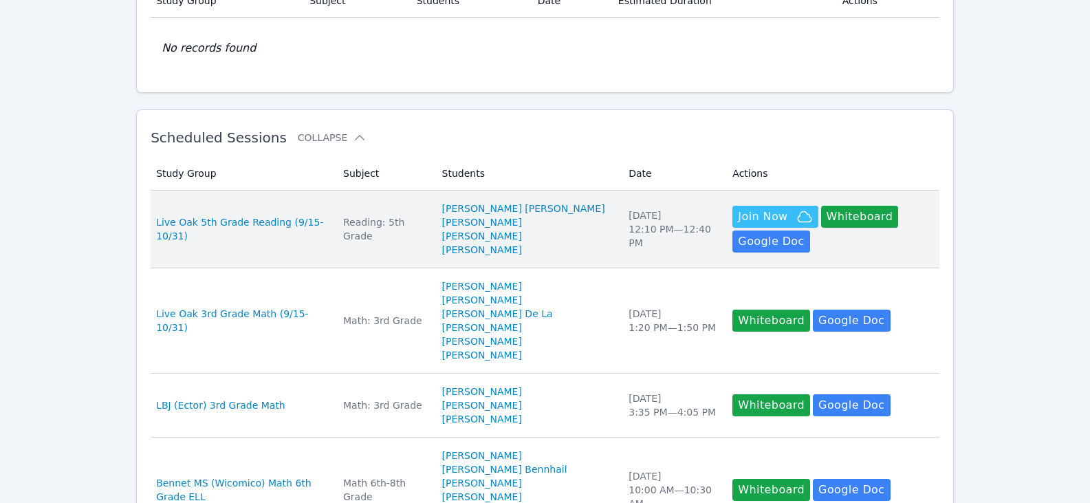
click at [359, 228] on td "Subject Reading: 5th Grade" at bounding box center [384, 230] width 99 height 78
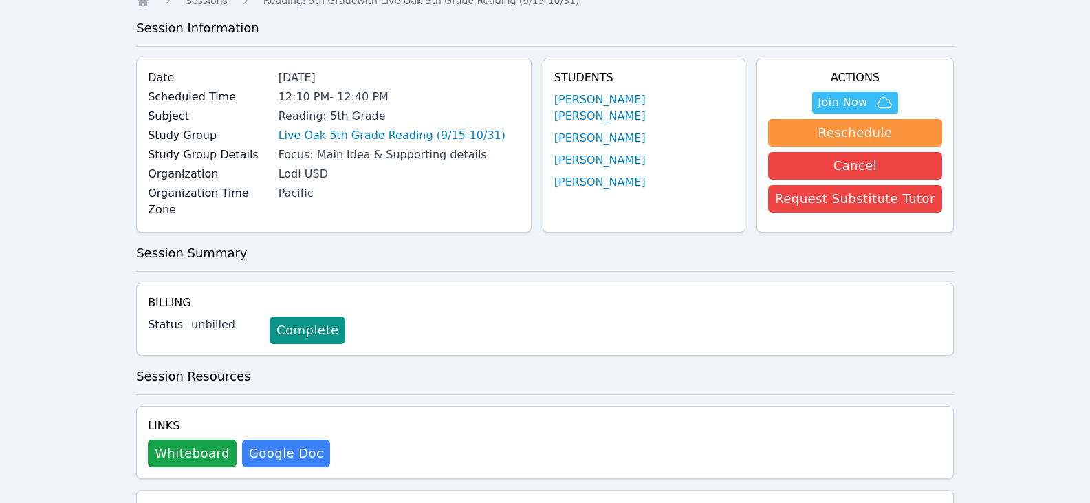
scroll to position [138, 0]
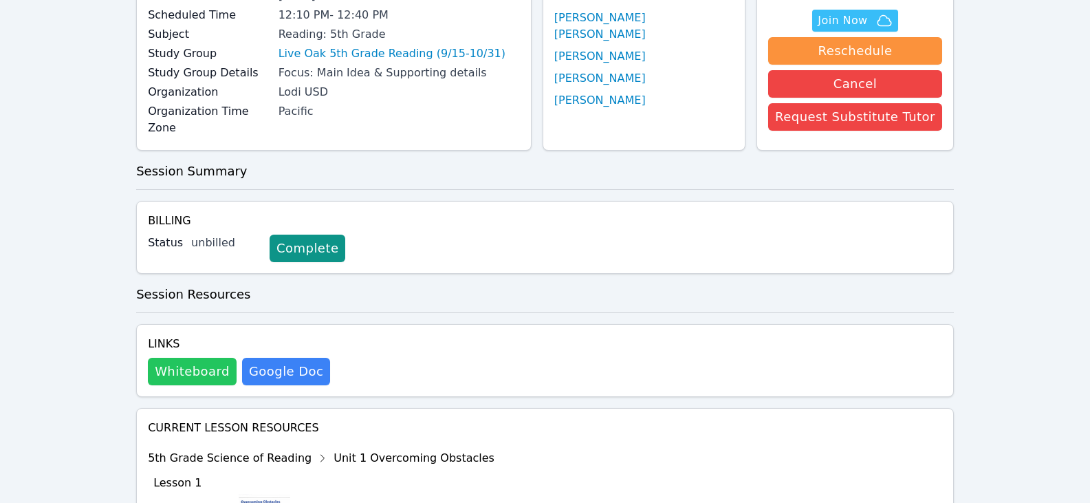
click at [155, 358] on button "Whiteboard" at bounding box center [192, 372] width 89 height 28
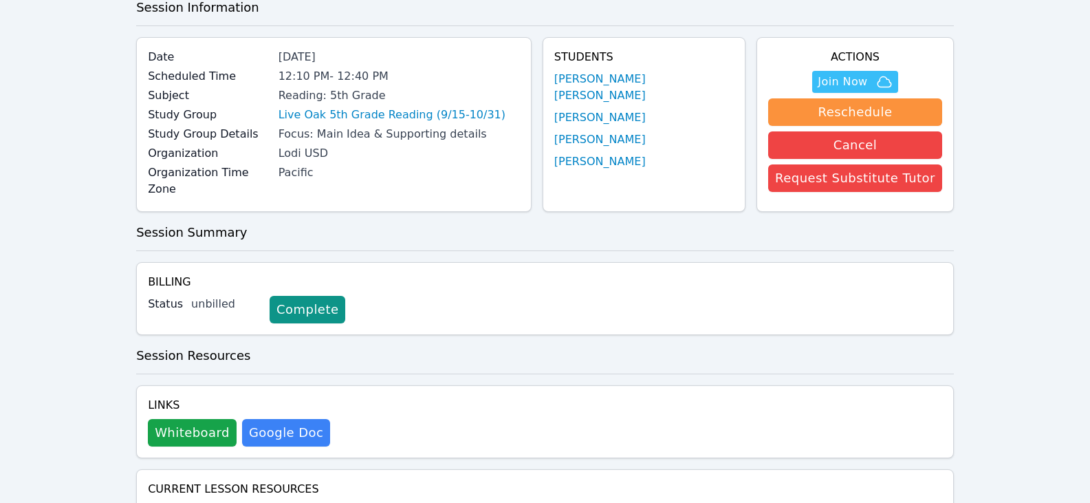
scroll to position [0, 0]
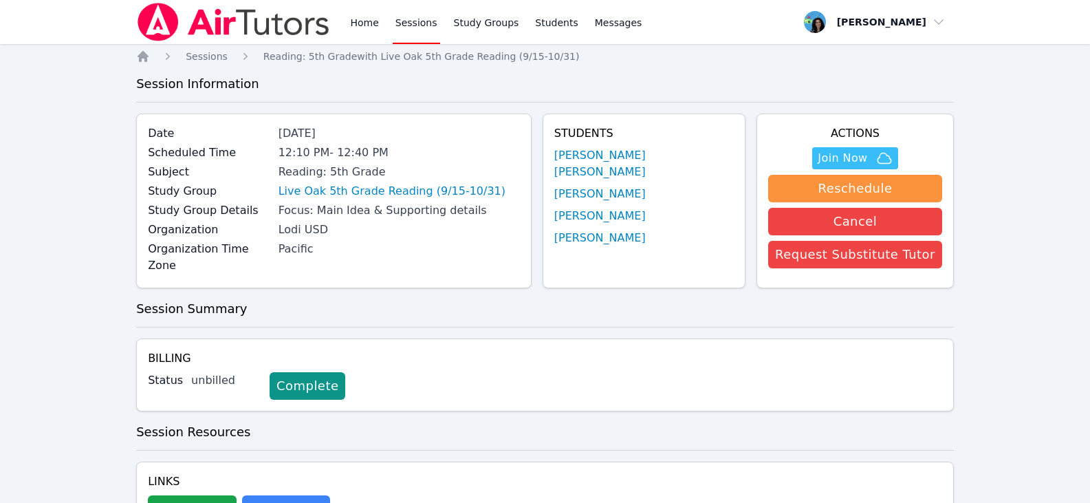
click at [389, 18] on div "Home Sessions Study Groups Students Messages" at bounding box center [495, 22] width 297 height 44
click at [369, 21] on link "Home" at bounding box center [364, 22] width 34 height 44
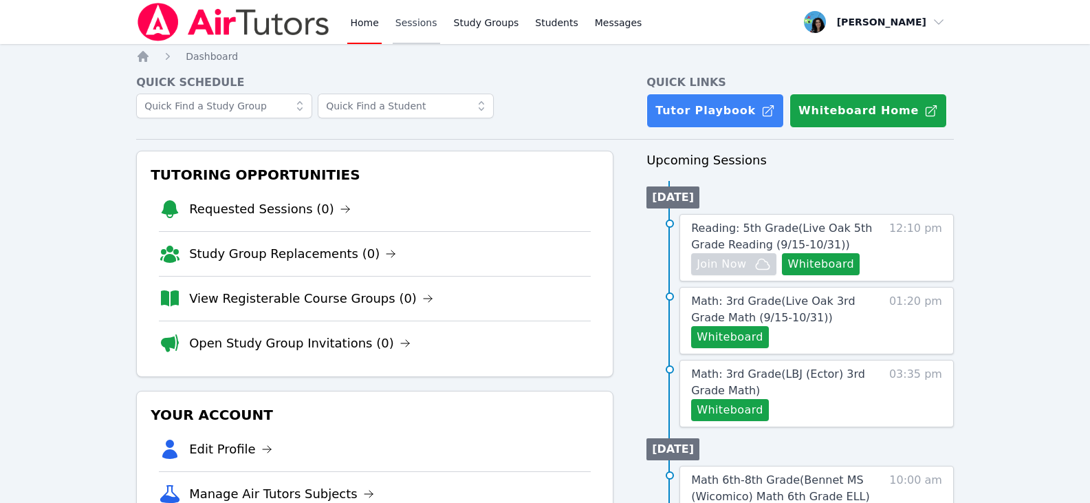
click at [406, 29] on link "Sessions" at bounding box center [416, 22] width 47 height 44
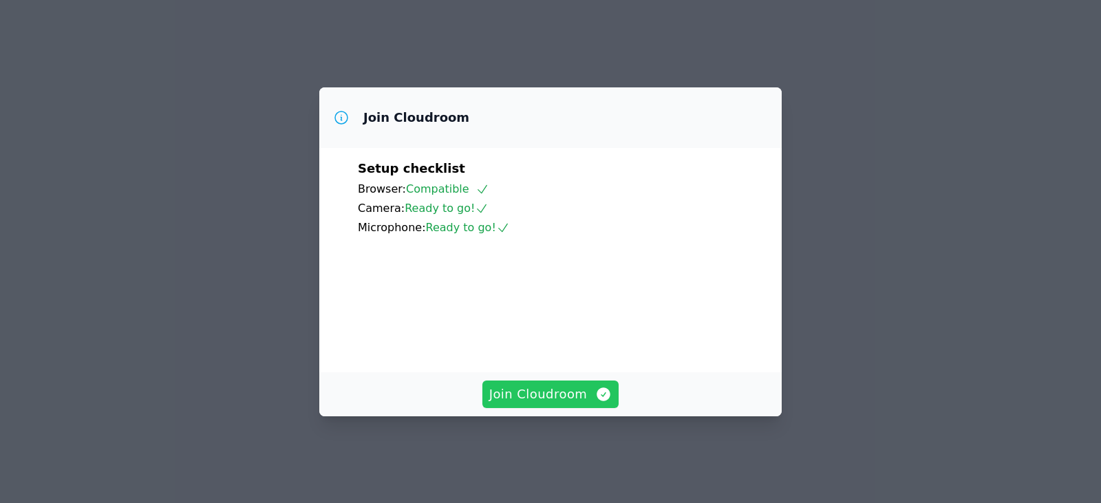
click at [595, 402] on icon "button" at bounding box center [603, 394] width 17 height 17
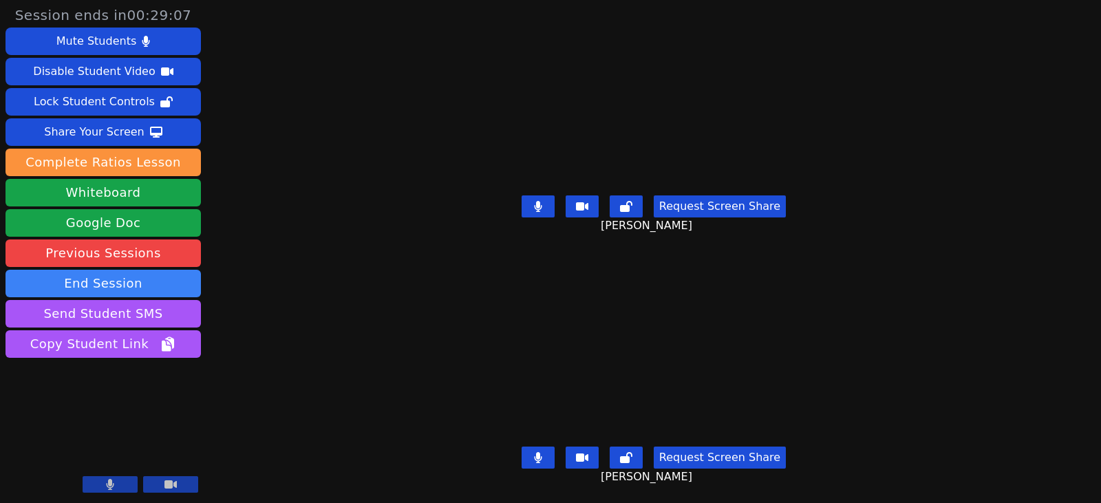
click at [548, 197] on button at bounding box center [537, 206] width 33 height 22
click at [551, 201] on button at bounding box center [537, 206] width 33 height 22
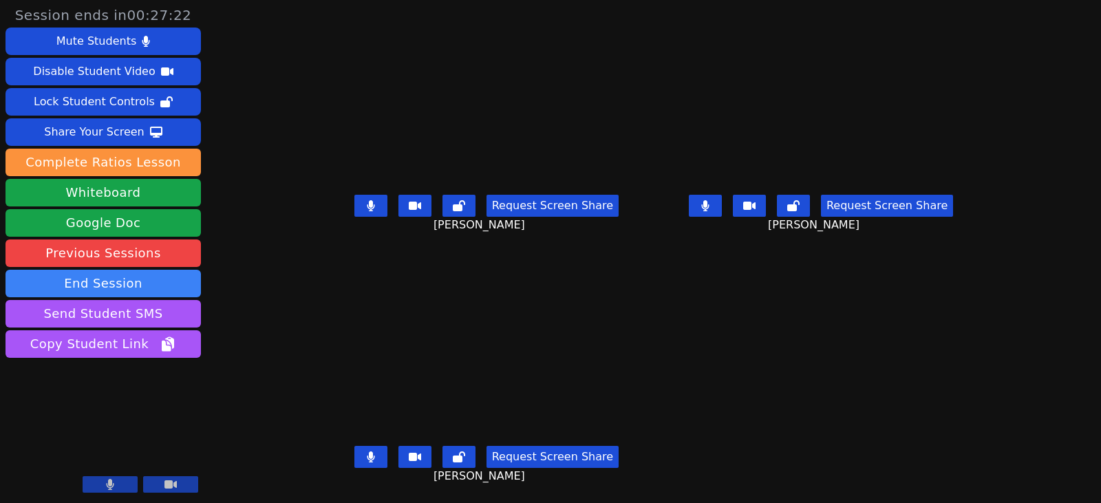
click at [354, 199] on button at bounding box center [370, 206] width 33 height 22
click at [709, 207] on icon at bounding box center [705, 205] width 8 height 11
drag, startPoint x: 356, startPoint y: 199, endPoint x: 386, endPoint y: 210, distance: 31.8
click at [356, 199] on button at bounding box center [370, 206] width 33 height 22
click at [367, 455] on icon at bounding box center [371, 456] width 8 height 11
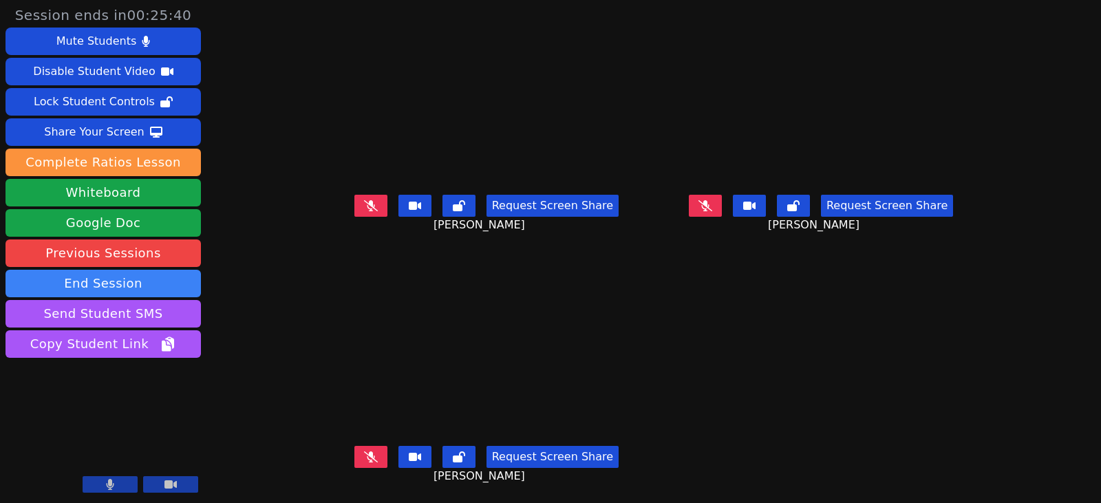
click at [712, 207] on icon at bounding box center [705, 205] width 14 height 11
click at [722, 210] on button at bounding box center [705, 206] width 33 height 22
click at [363, 460] on button at bounding box center [370, 457] width 33 height 22
click at [366, 209] on button at bounding box center [370, 206] width 33 height 22
click at [354, 208] on button at bounding box center [370, 206] width 33 height 22
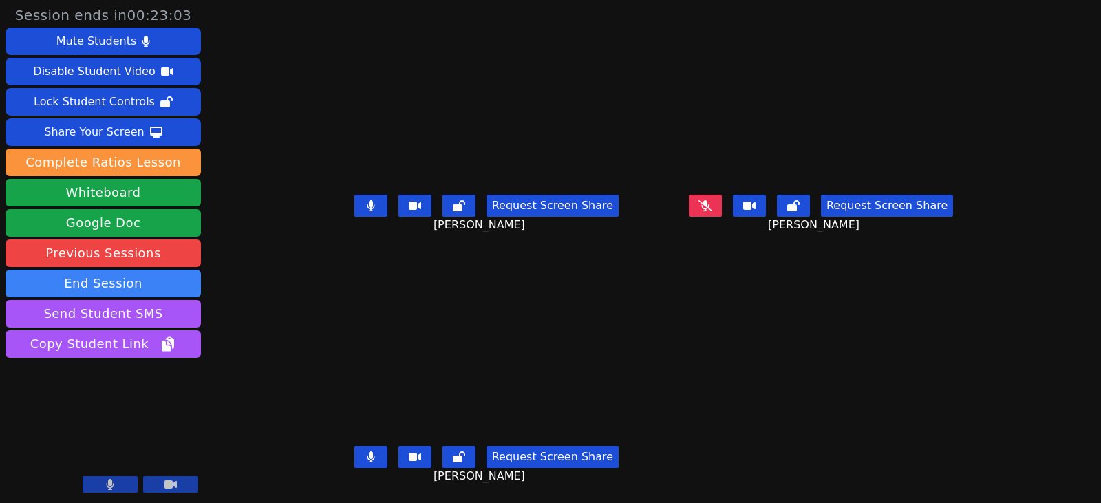
click at [365, 208] on button at bounding box center [370, 206] width 33 height 22
click at [362, 458] on button at bounding box center [370, 457] width 33 height 22
click at [362, 211] on button at bounding box center [370, 206] width 33 height 22
click at [354, 451] on button at bounding box center [370, 457] width 33 height 22
click at [364, 206] on icon at bounding box center [371, 205] width 14 height 11
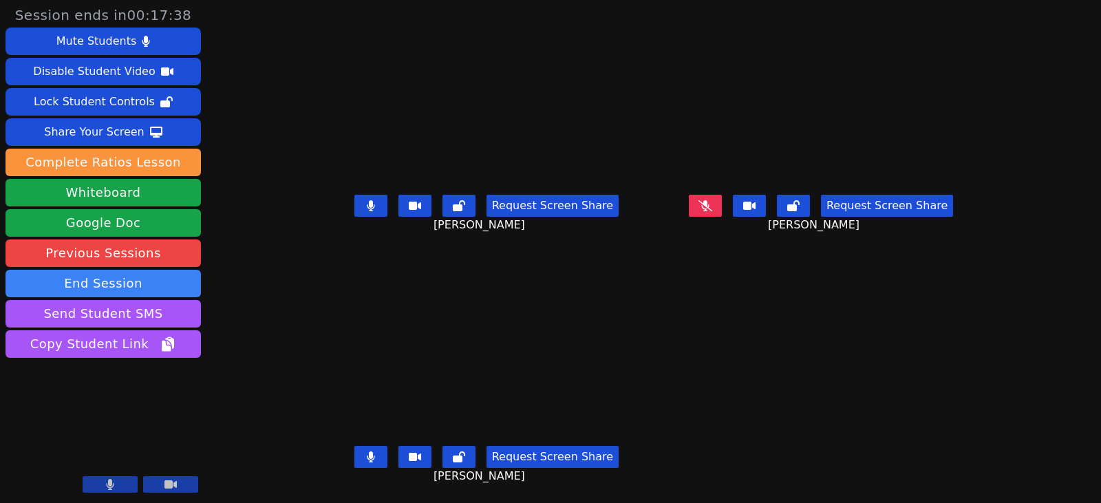
click at [354, 206] on button at bounding box center [370, 206] width 33 height 22
click at [368, 462] on button at bounding box center [370, 457] width 33 height 22
click at [712, 210] on icon at bounding box center [705, 205] width 14 height 11
click at [364, 458] on icon at bounding box center [371, 456] width 14 height 11
click at [708, 206] on icon at bounding box center [705, 205] width 8 height 11
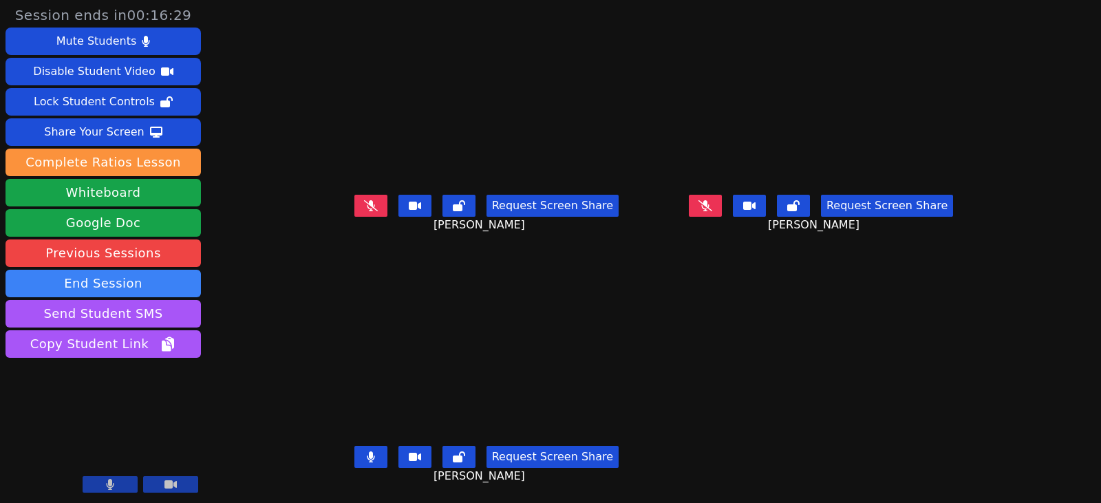
click at [354, 199] on button at bounding box center [370, 206] width 33 height 22
click at [367, 206] on icon at bounding box center [371, 205] width 8 height 11
click at [364, 452] on icon at bounding box center [371, 456] width 14 height 11
click at [719, 209] on button at bounding box center [705, 206] width 33 height 22
click at [360, 453] on button at bounding box center [370, 457] width 33 height 22
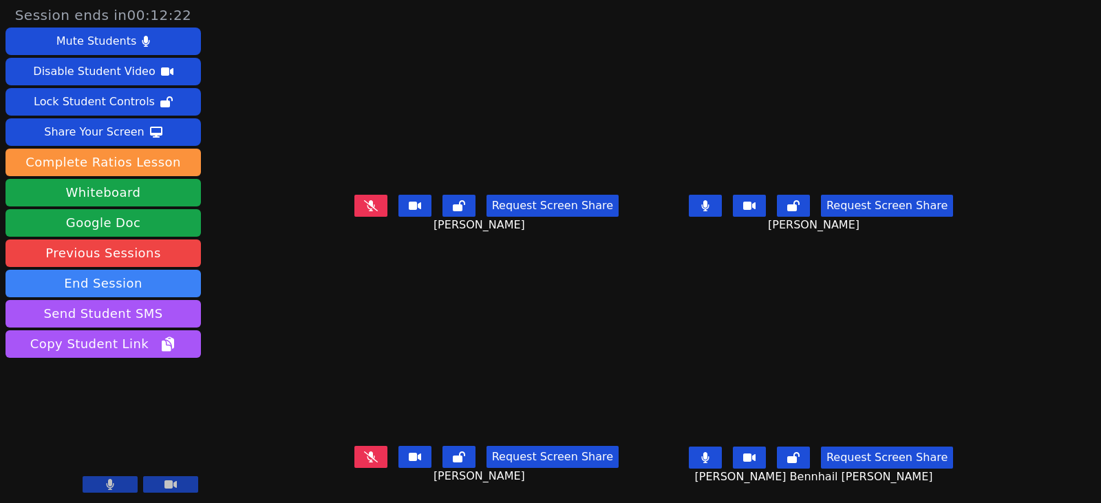
click at [722, 454] on button at bounding box center [705, 457] width 33 height 22
click at [722, 204] on button at bounding box center [705, 206] width 33 height 22
click at [368, 208] on button at bounding box center [370, 206] width 33 height 22
click at [712, 211] on icon at bounding box center [705, 205] width 14 height 11
click at [354, 215] on button at bounding box center [370, 206] width 33 height 22
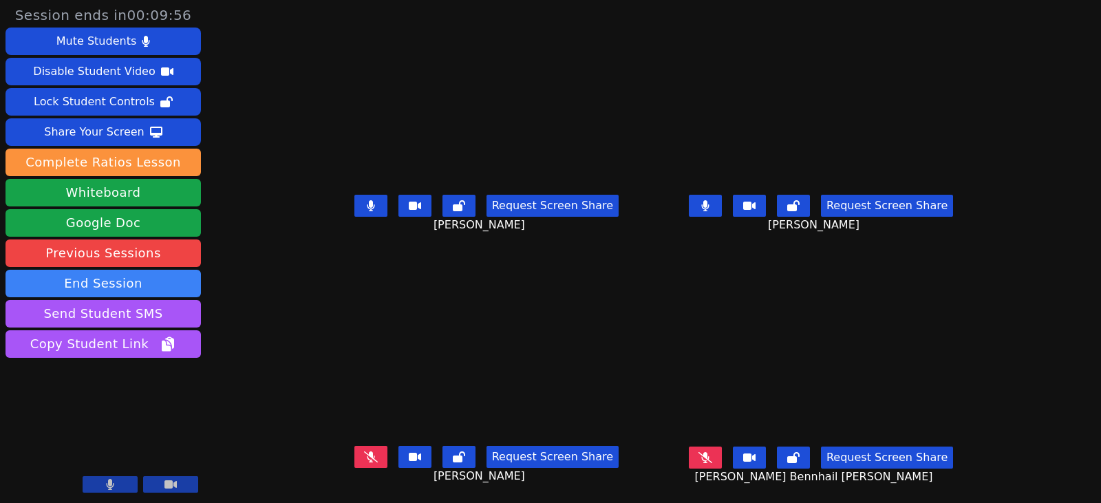
click at [722, 205] on button at bounding box center [705, 206] width 33 height 22
click at [367, 210] on icon at bounding box center [371, 205] width 8 height 11
click at [982, 205] on div "Request Screen Share Elsadig Ali" at bounding box center [820, 216] width 323 height 55
click at [712, 210] on icon at bounding box center [705, 205] width 14 height 11
click at [354, 451] on button at bounding box center [370, 457] width 33 height 22
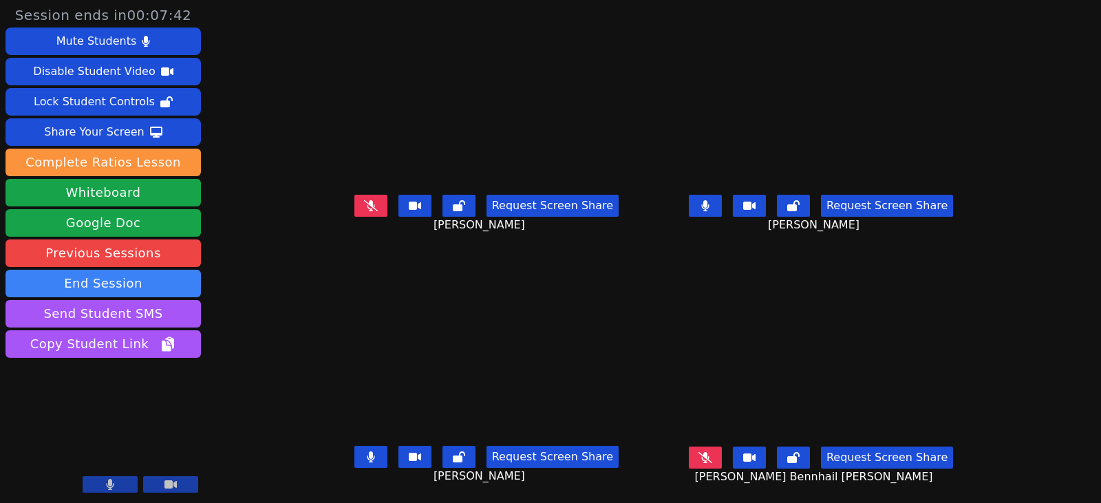
click at [712, 460] on icon at bounding box center [705, 457] width 14 height 11
click at [358, 215] on button at bounding box center [370, 206] width 33 height 22
drag, startPoint x: 361, startPoint y: 205, endPoint x: 378, endPoint y: 212, distance: 17.9
click at [361, 205] on button at bounding box center [370, 206] width 33 height 22
click at [722, 212] on button at bounding box center [705, 206] width 33 height 22
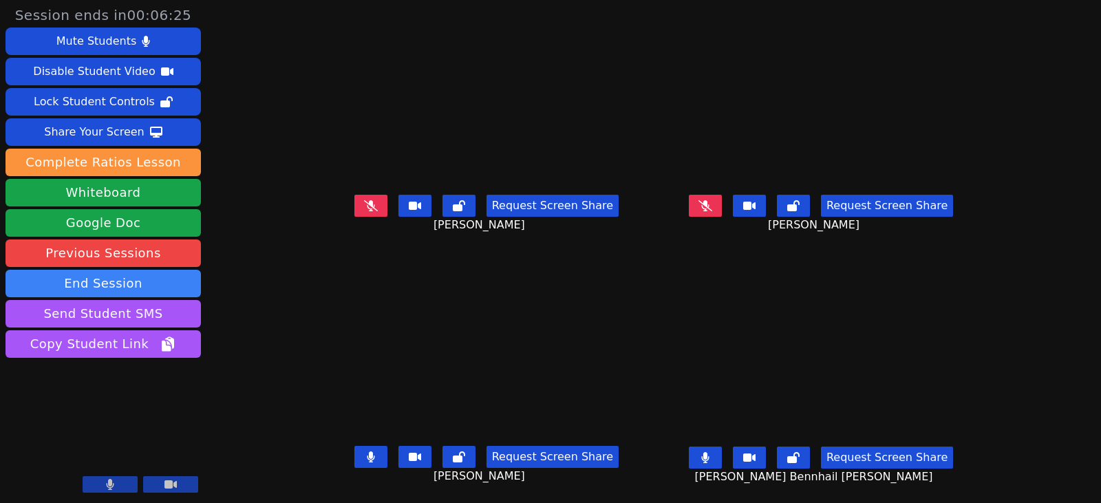
click at [712, 205] on icon at bounding box center [705, 205] width 14 height 11
click at [709, 210] on icon at bounding box center [705, 205] width 8 height 11
click at [720, 448] on button at bounding box center [705, 457] width 33 height 22
click at [274, 266] on div "Session ends in 00:04:53 Mute Students Disable Student Video Lock Student Contr…" at bounding box center [550, 251] width 1101 height 503
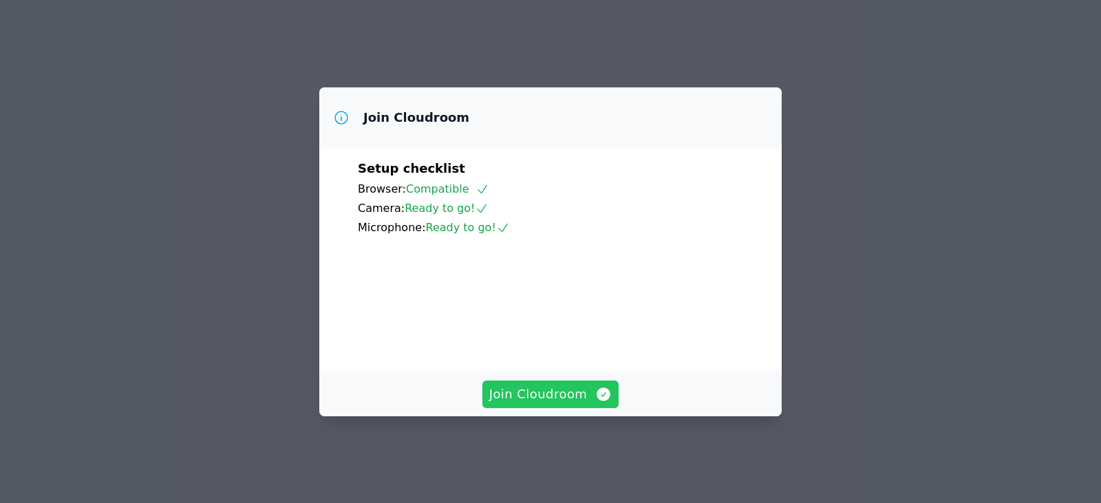
click at [538, 408] on button "Join Cloudroom" at bounding box center [550, 394] width 137 height 28
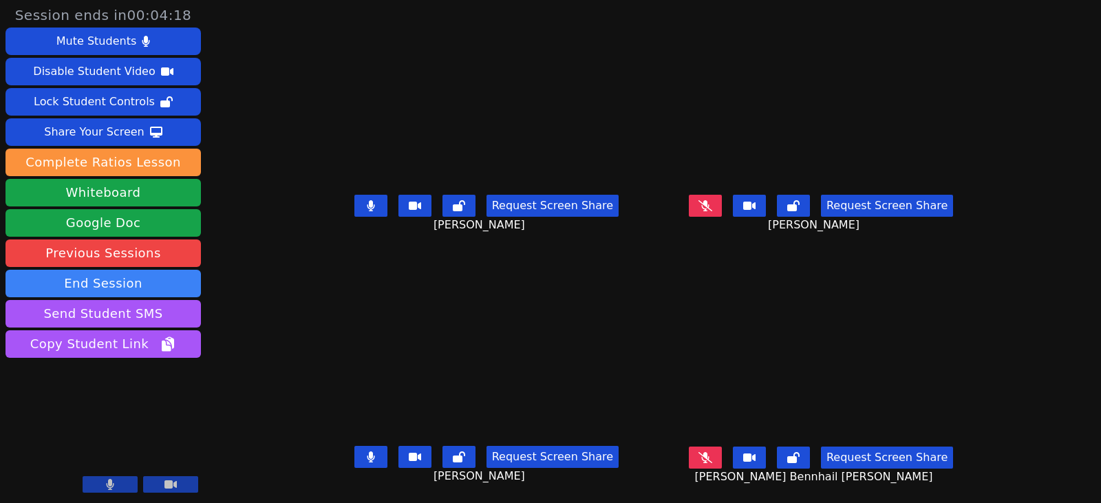
click at [722, 458] on button at bounding box center [705, 457] width 33 height 22
click at [367, 206] on icon at bounding box center [371, 205] width 8 height 11
click at [709, 453] on icon at bounding box center [705, 457] width 8 height 11
click at [354, 207] on button at bounding box center [370, 206] width 33 height 22
click at [367, 455] on icon at bounding box center [371, 456] width 8 height 11
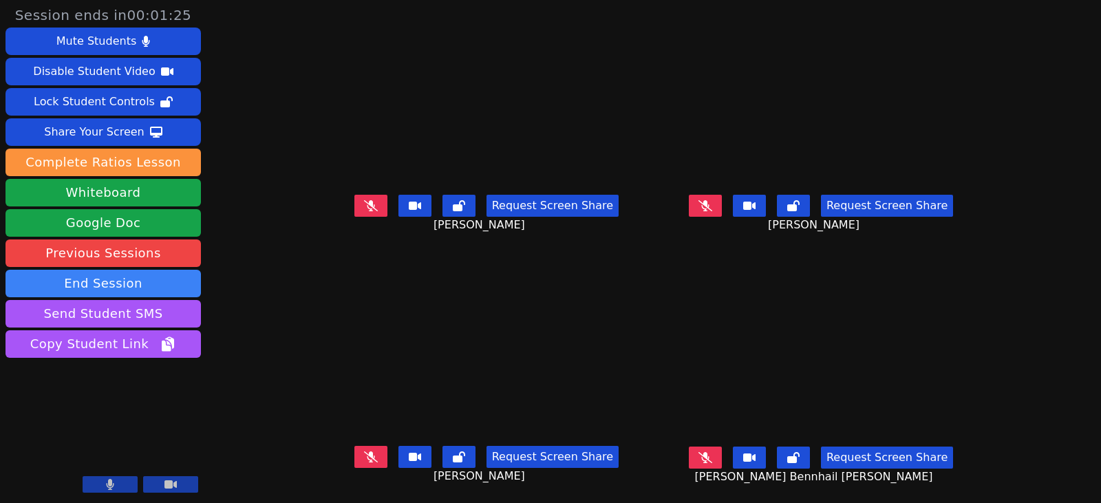
click at [748, 457] on div "Request Screen Share" at bounding box center [821, 457] width 264 height 22
click at [722, 458] on button at bounding box center [705, 457] width 33 height 22
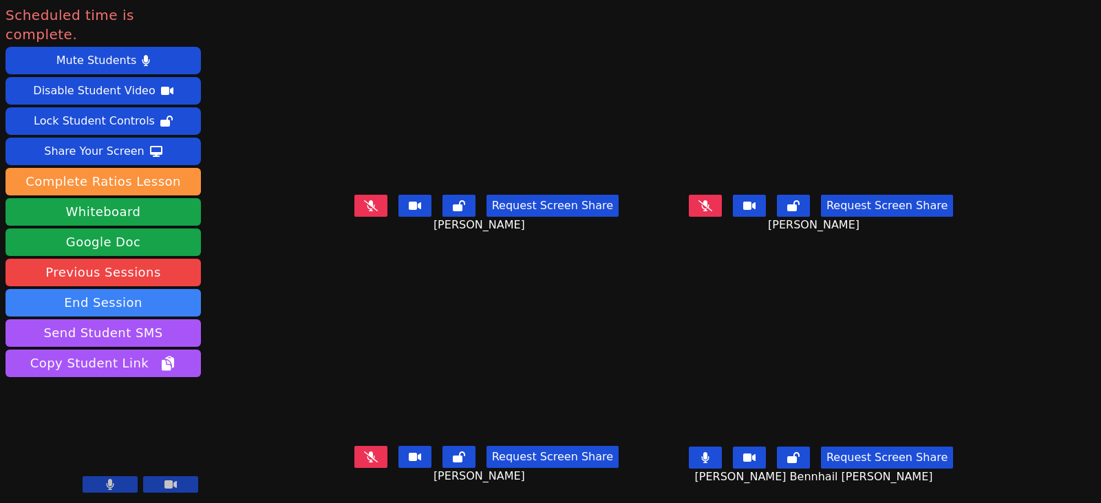
click at [364, 206] on icon at bounding box center [371, 205] width 14 height 11
click at [712, 210] on icon at bounding box center [705, 205] width 14 height 11
click at [354, 450] on button at bounding box center [370, 457] width 33 height 22
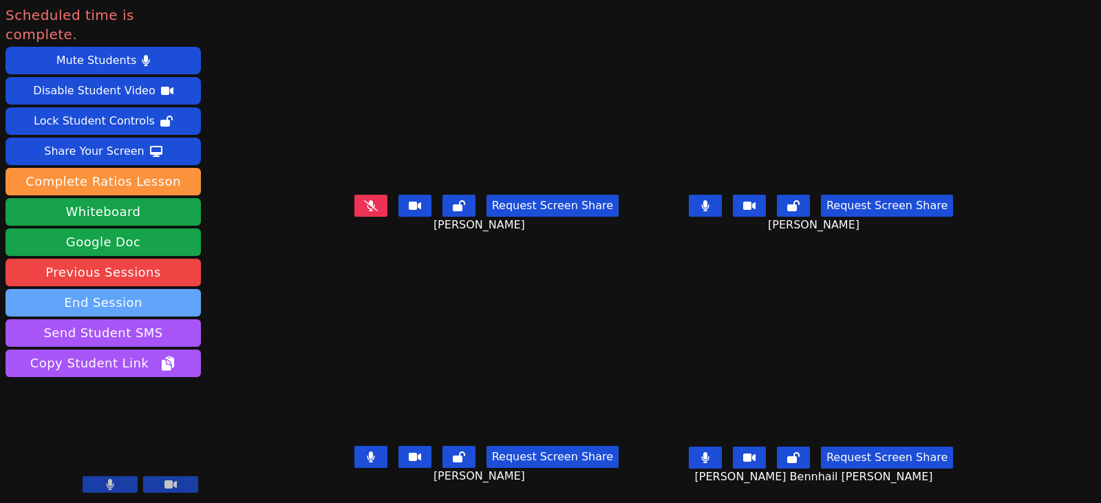
click at [154, 289] on button "End Session" at bounding box center [103, 303] width 195 height 28
